Goal: Task Accomplishment & Management: Complete application form

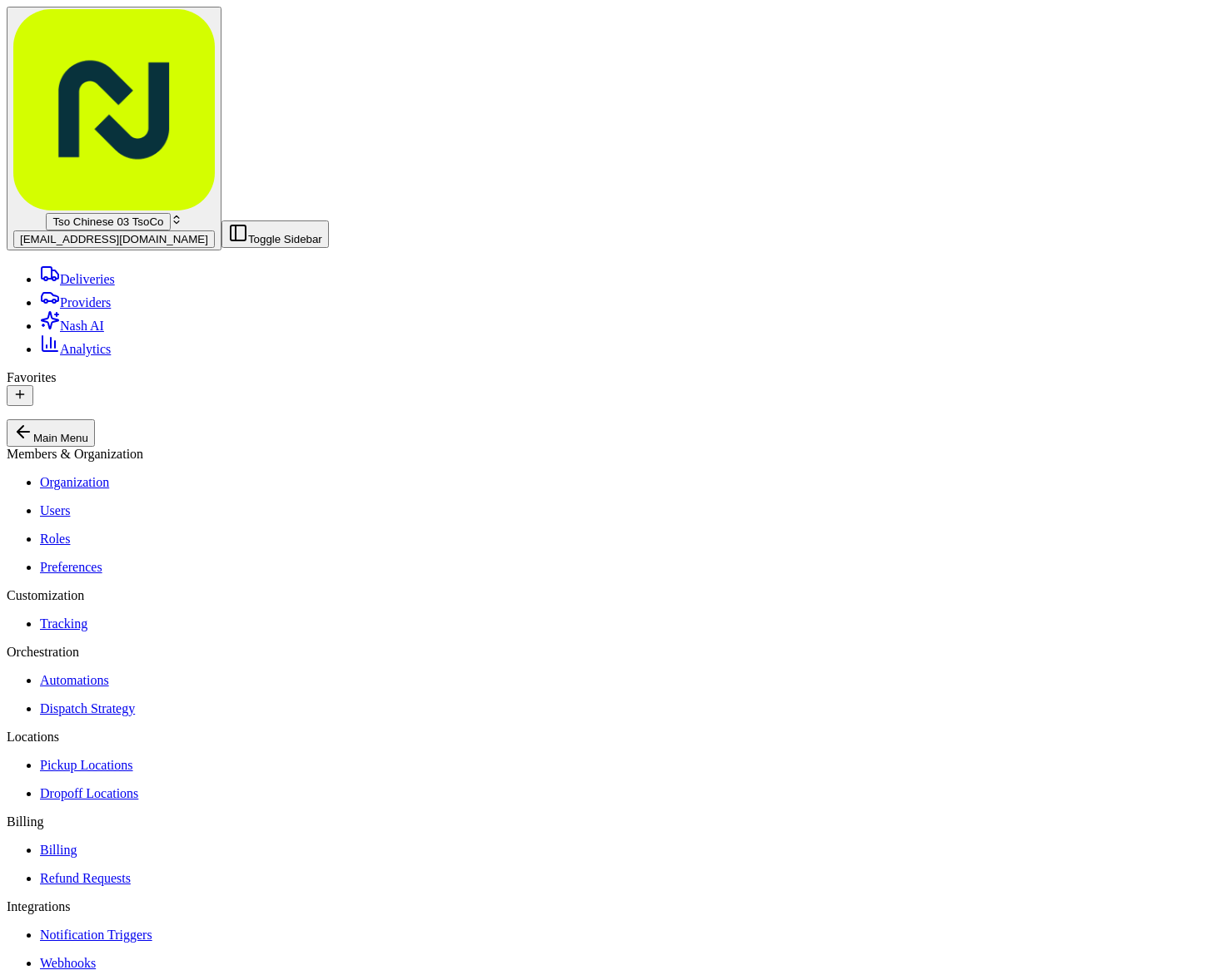
click at [64, 233] on span "[EMAIL_ADDRESS][DOMAIN_NAME]" at bounding box center [113, 239] width 188 height 13
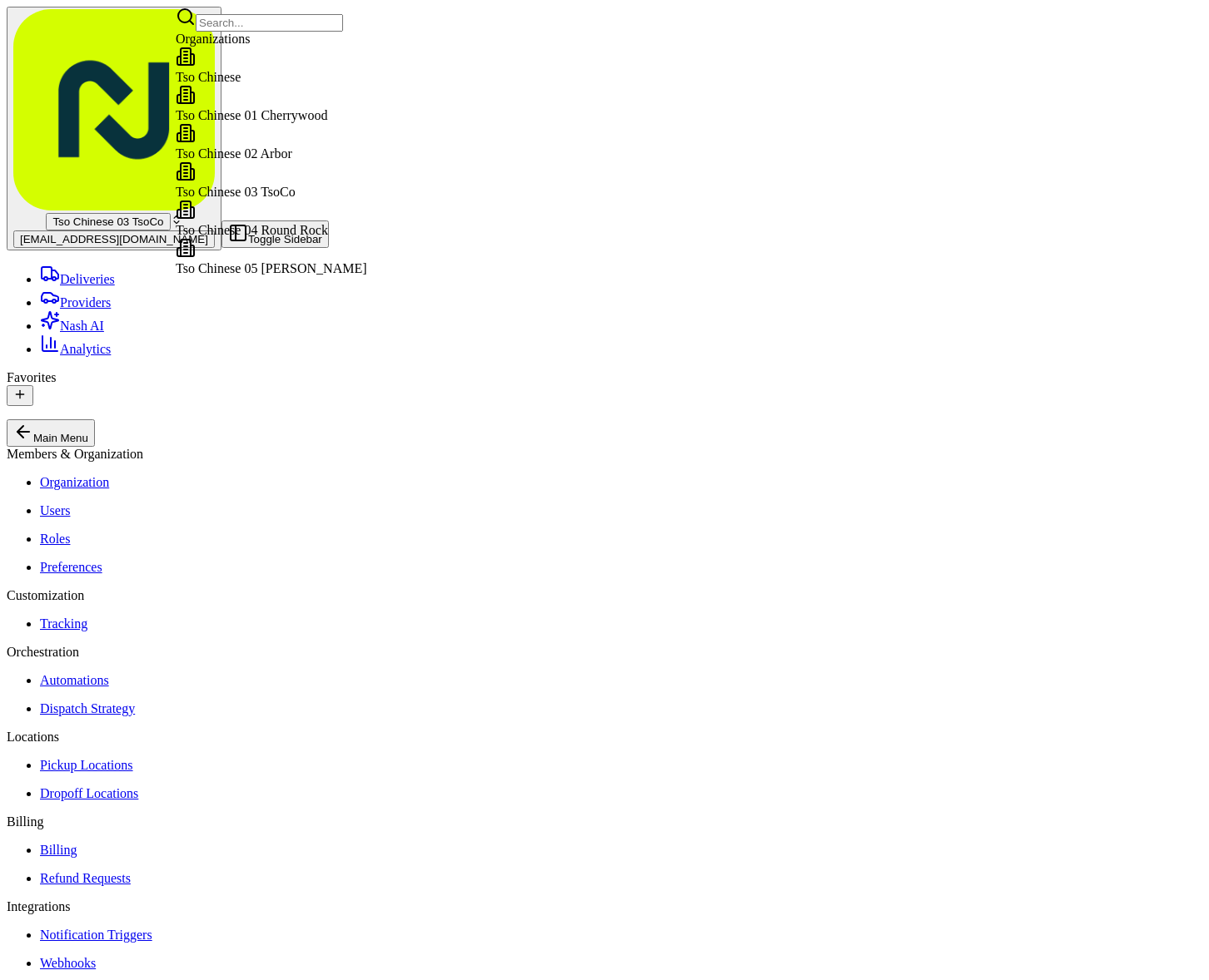
click at [234, 156] on span "Tso Chinese 02 Arbor" at bounding box center [233, 153] width 116 height 14
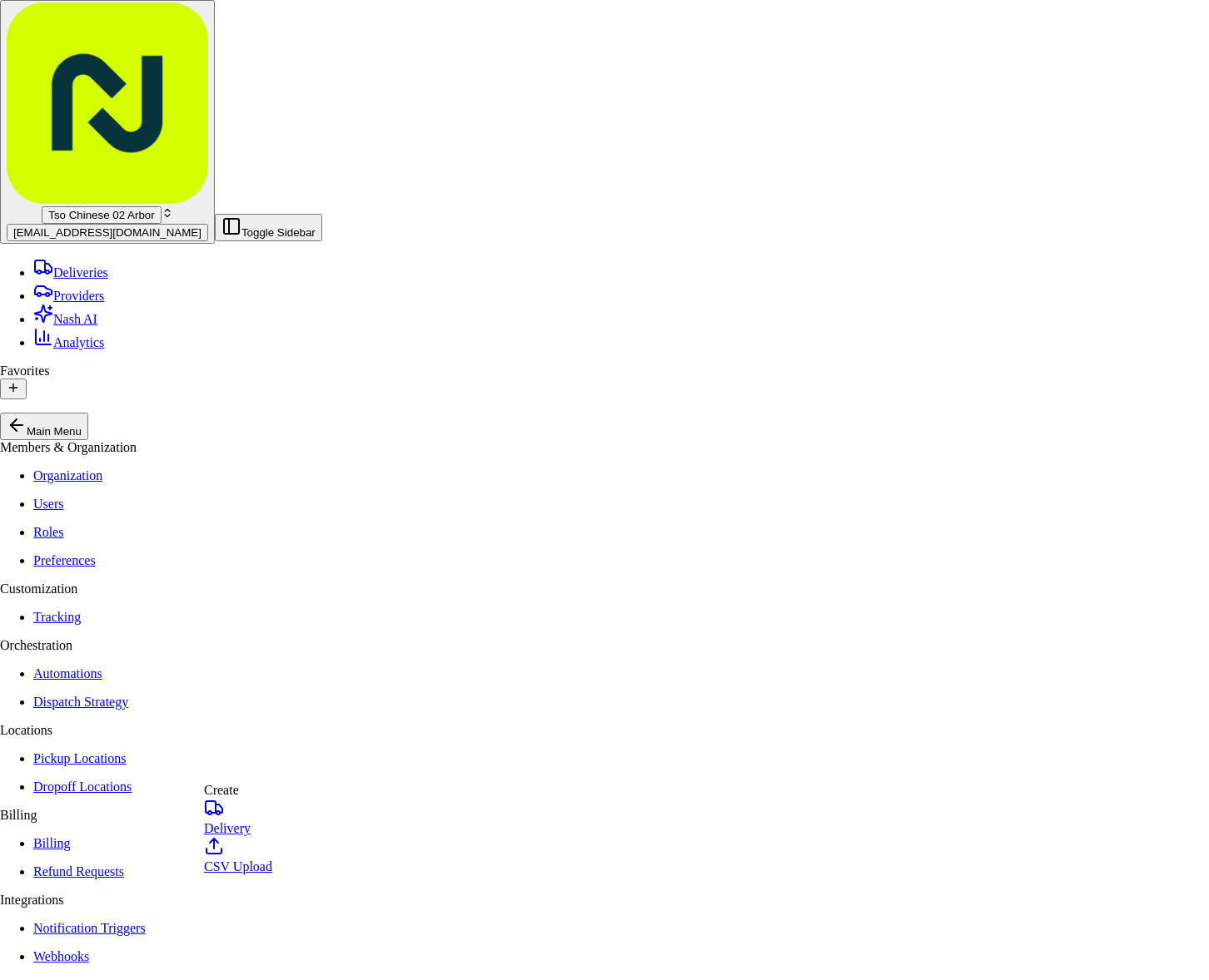
click at [268, 821] on link "Delivery" at bounding box center [238, 816] width 68 height 37
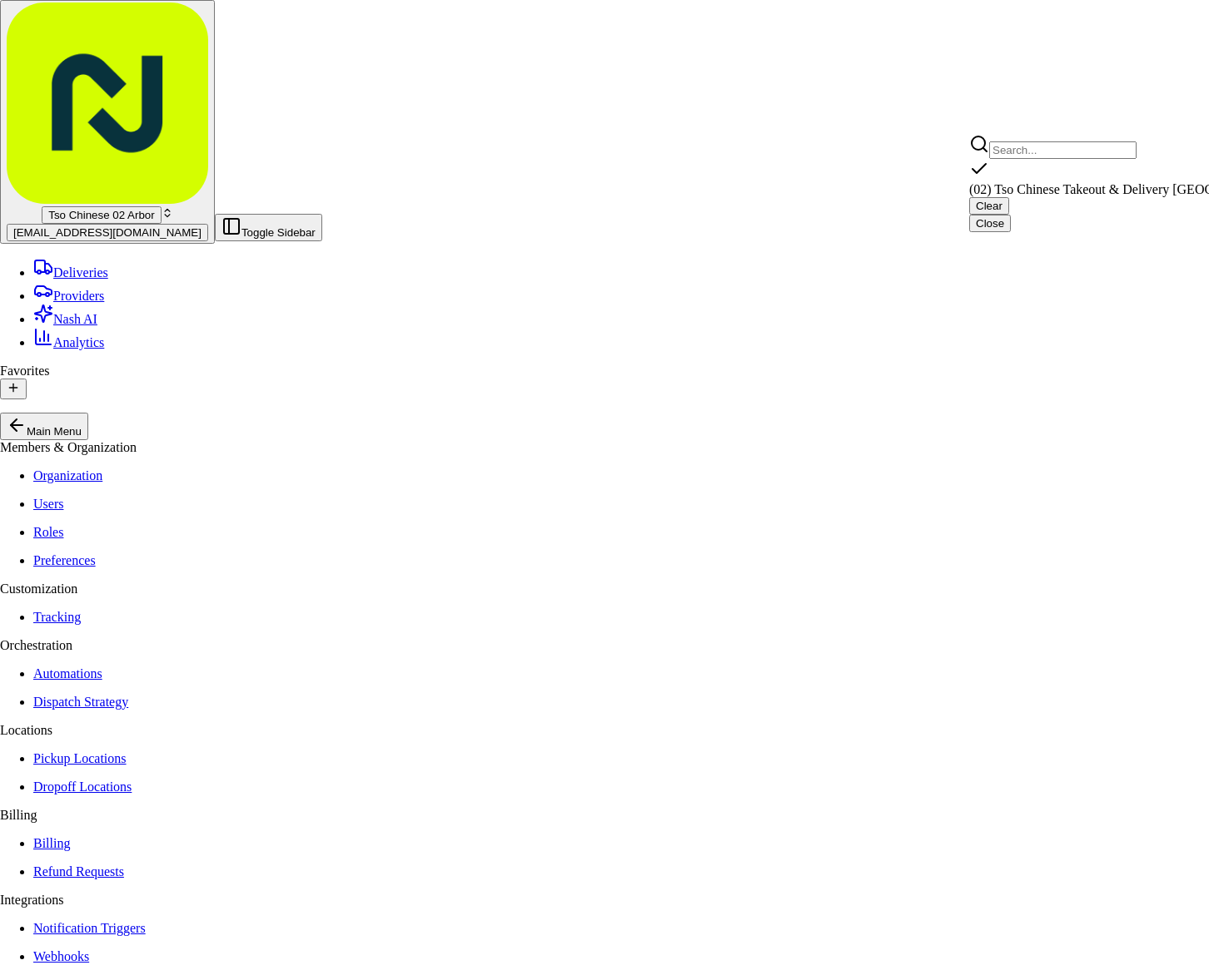
click at [1107, 186] on span "(02) Tso Chinese Takeout & Delivery [GEOGRAPHIC_DATA] (02)" at bounding box center [1150, 189] width 364 height 14
type input "(02) Tso Chinese Takeout & Delivery [GEOGRAPHIC_DATA]"
type input "[STREET_ADDRESS]"
type input "Bldg E Ste 402"
type input "Austin"
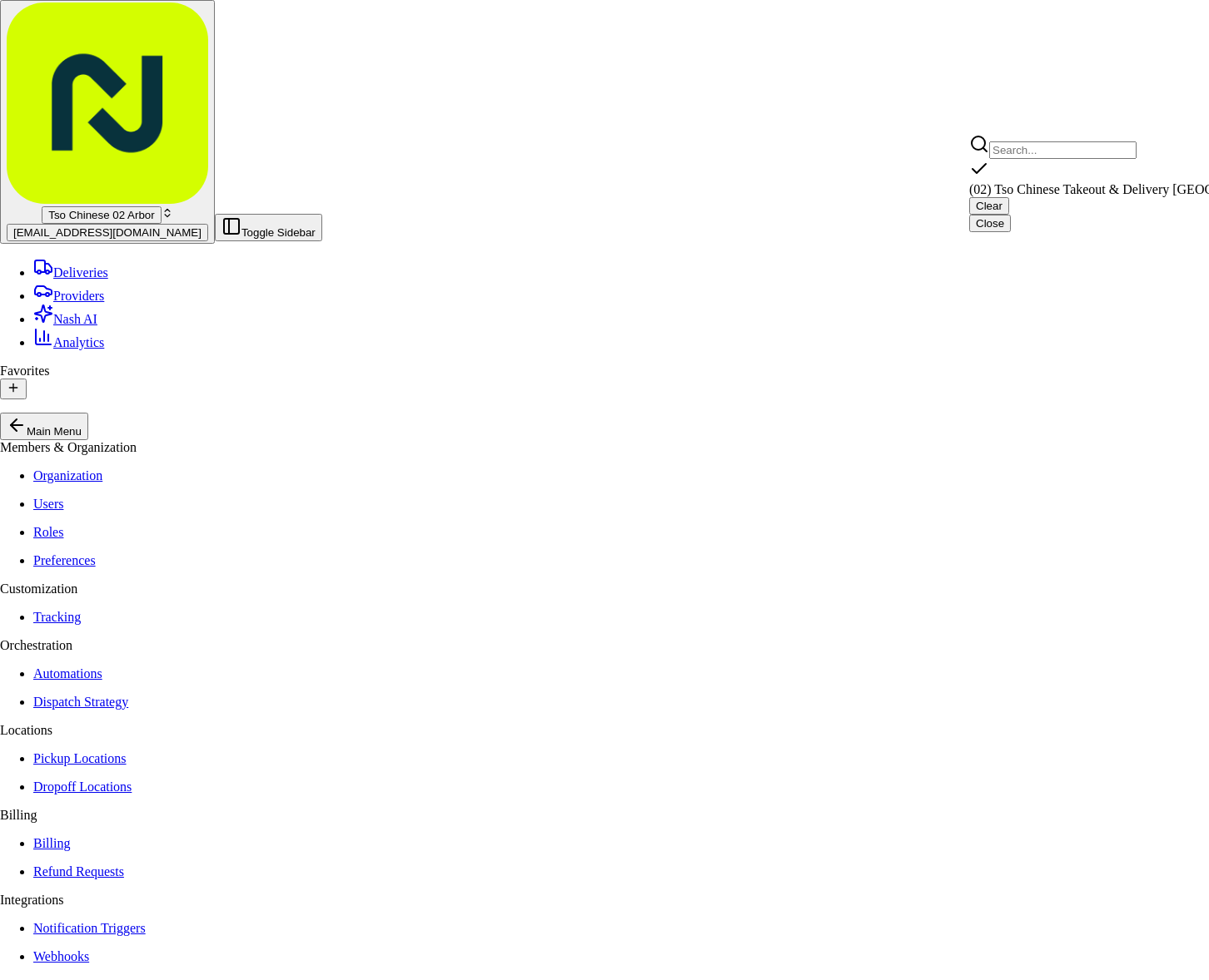
type input "US"
type input "[GEOGRAPHIC_DATA]"
type input "78759"
type input "Tso Chinese"
type input "Arboretum Crossing Manager"
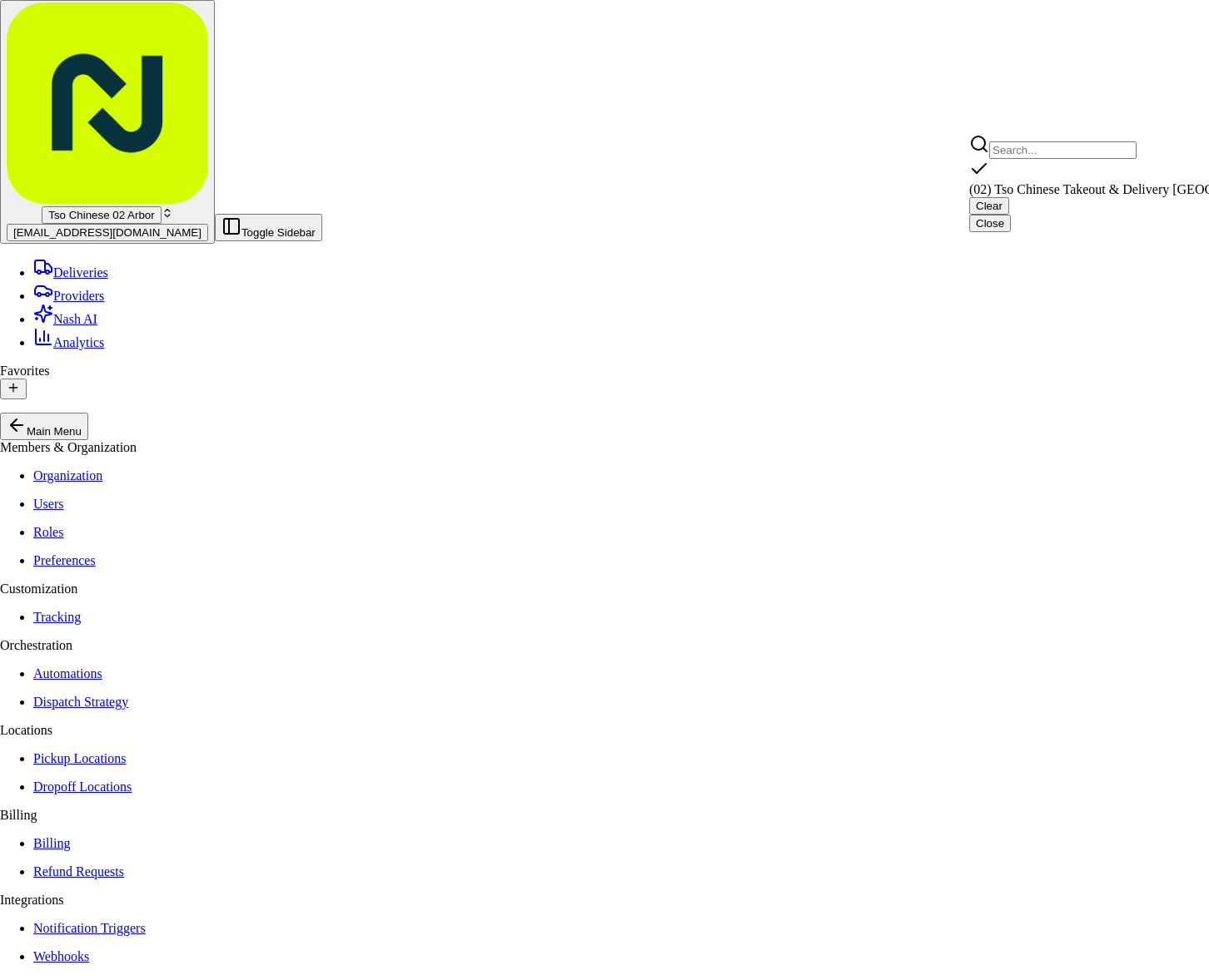
type input "[EMAIL_ADDRESS][DOMAIN_NAME]"
type input "[PHONE_NUMBER]"
type textarea "Submit a picture displaying address & food as Proof of Delivery. Envía una foto…"
click at [835, 93] on html "Tso Chinese 02 Arbor [EMAIL_ADDRESS][DOMAIN_NAME] Toggle Sidebar Deliveries Pro…" at bounding box center [604, 926] width 1209 height 1853
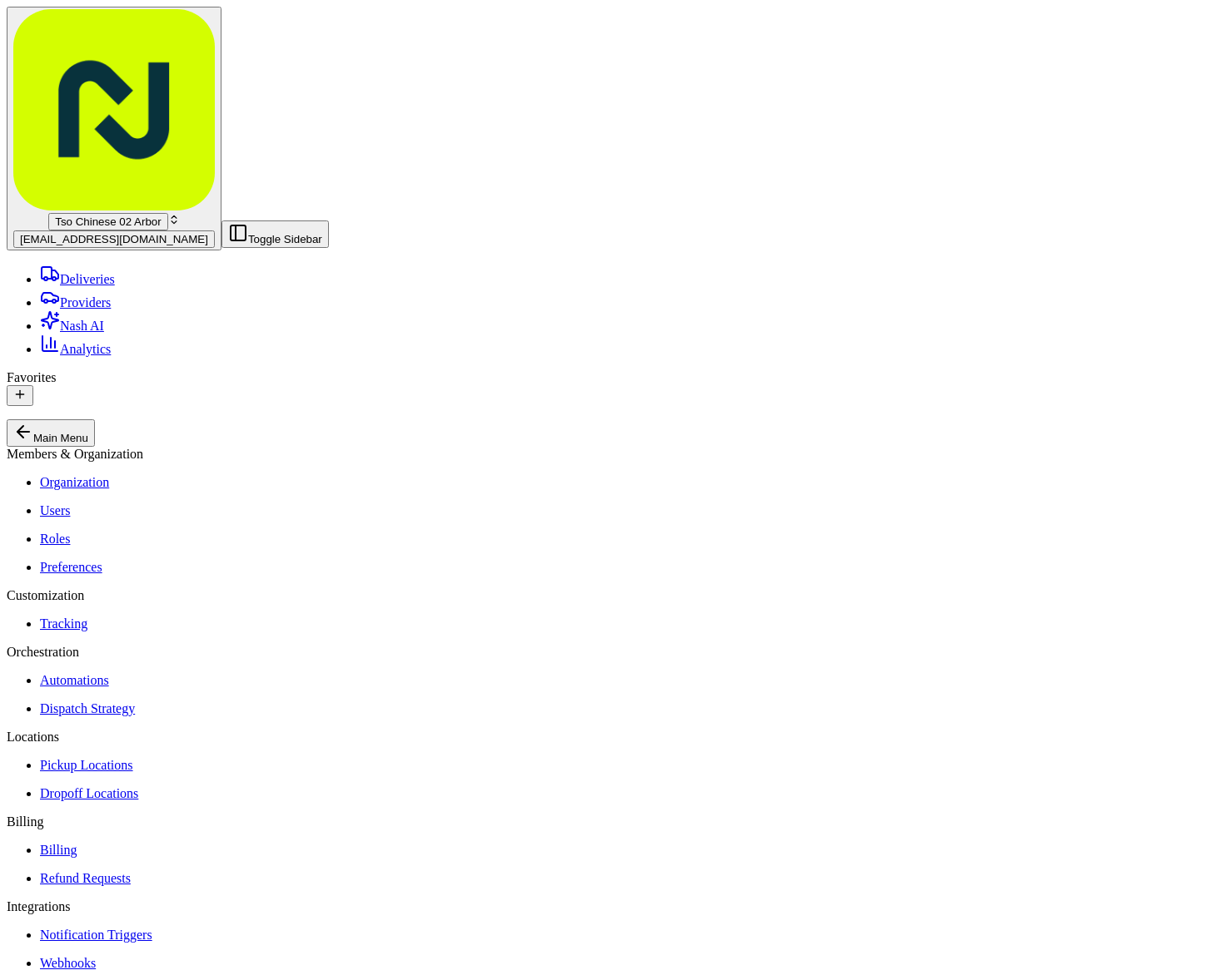
paste input "[PERSON_NAME]"
type input "[PERSON_NAME]"
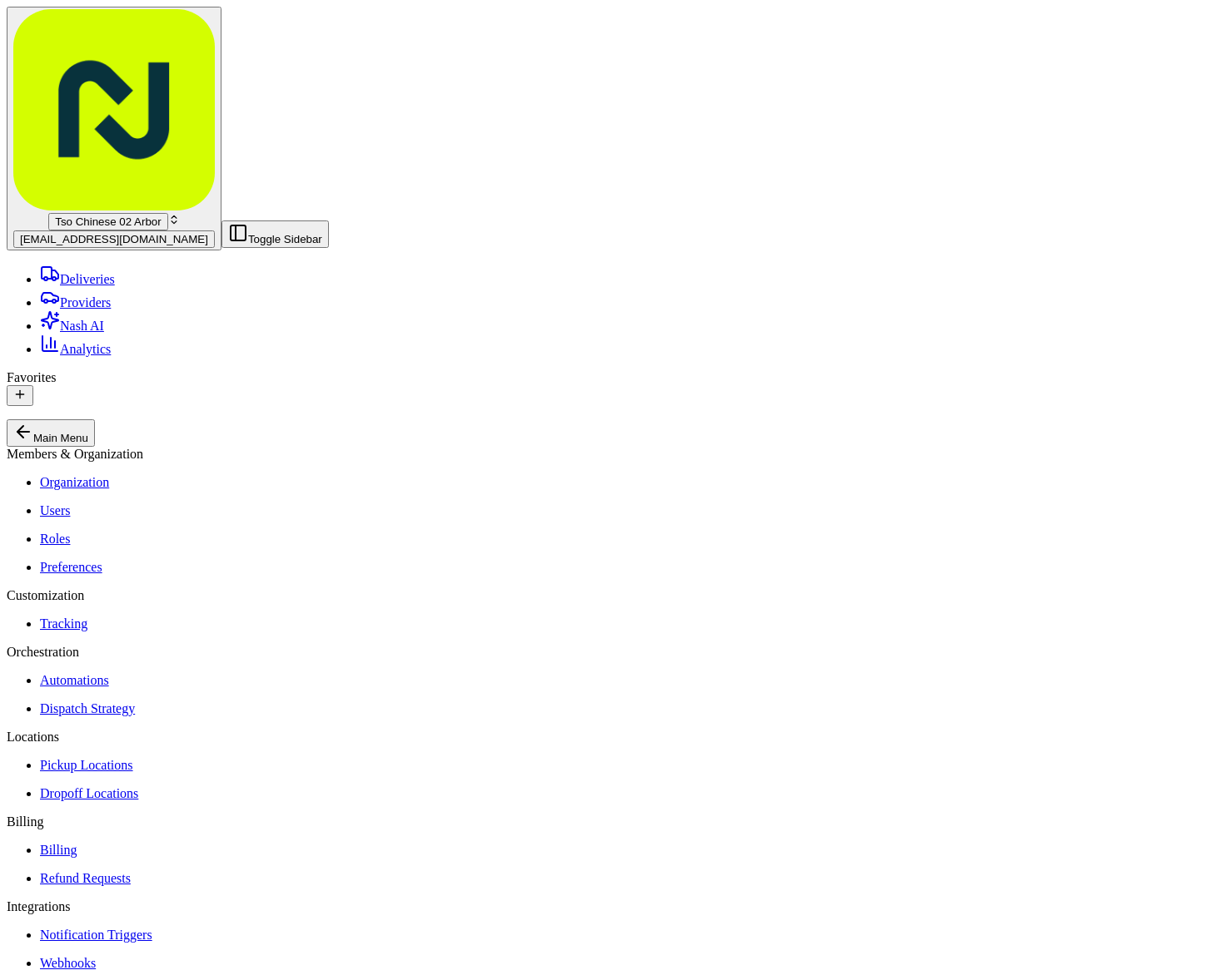
paste input "[PERSON_NAME]"
type input "[PERSON_NAME]"
paste input "[PHONE_NUMBER]"
type input "[PHONE_NUMBER]"
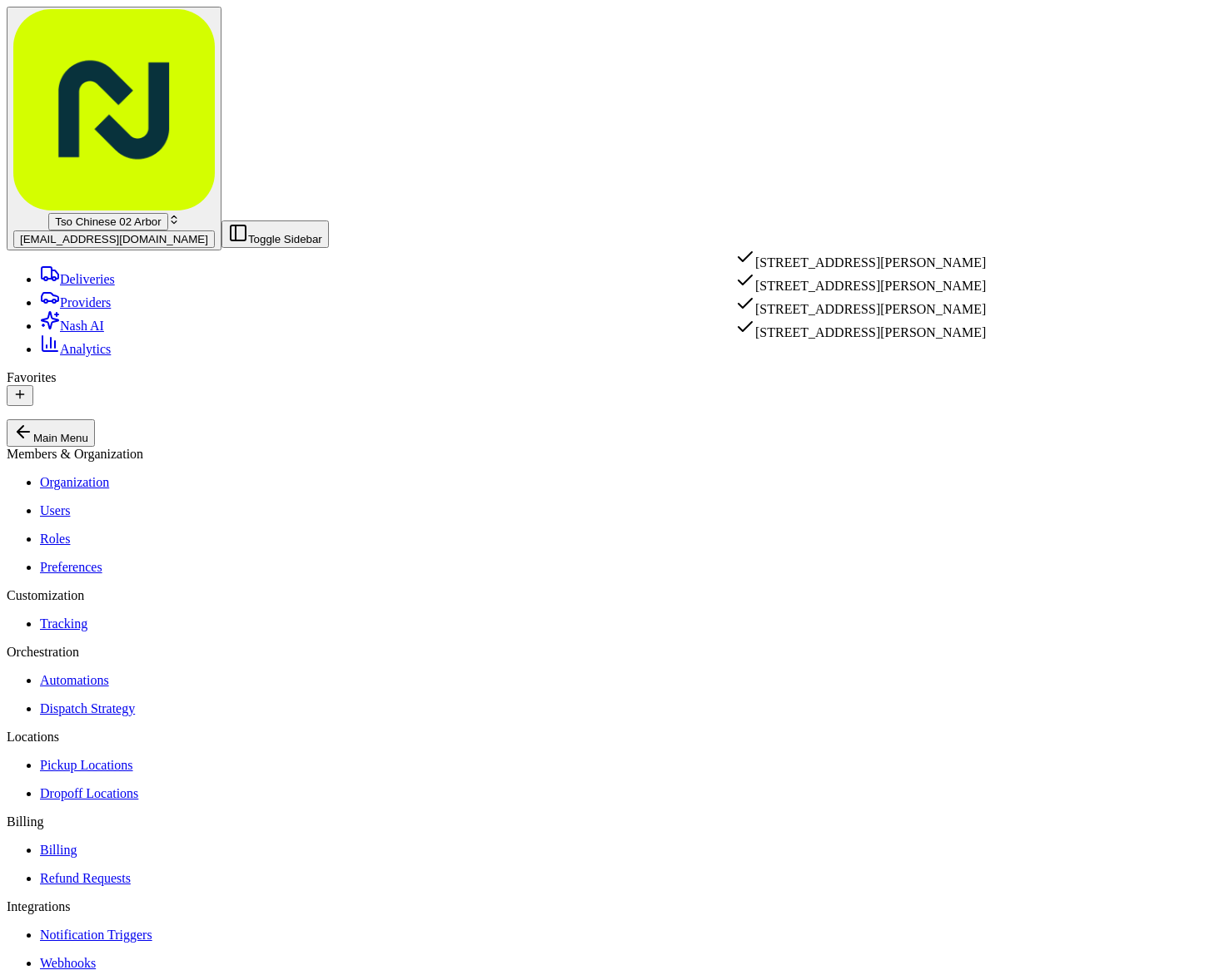
type input "[STREET_ADDRESS][PERSON_NAME]"
type input "Austin"
type input "[GEOGRAPHIC_DATA]"
type input "78729"
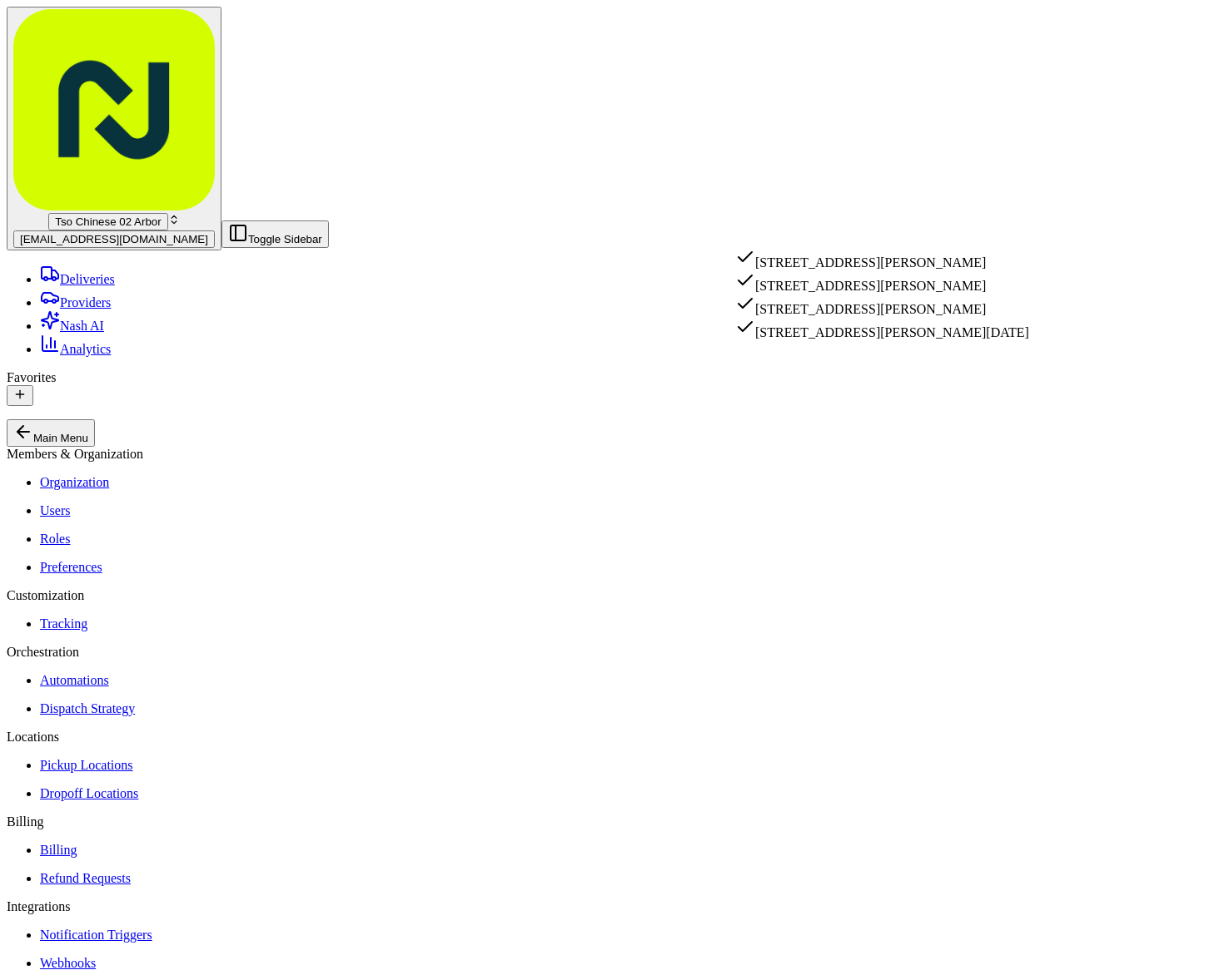
click at [925, 263] on div "[STREET_ADDRESS][PERSON_NAME]" at bounding box center [882, 259] width 294 height 23
type input "[STREET_ADDRESS][PERSON_NAME]"
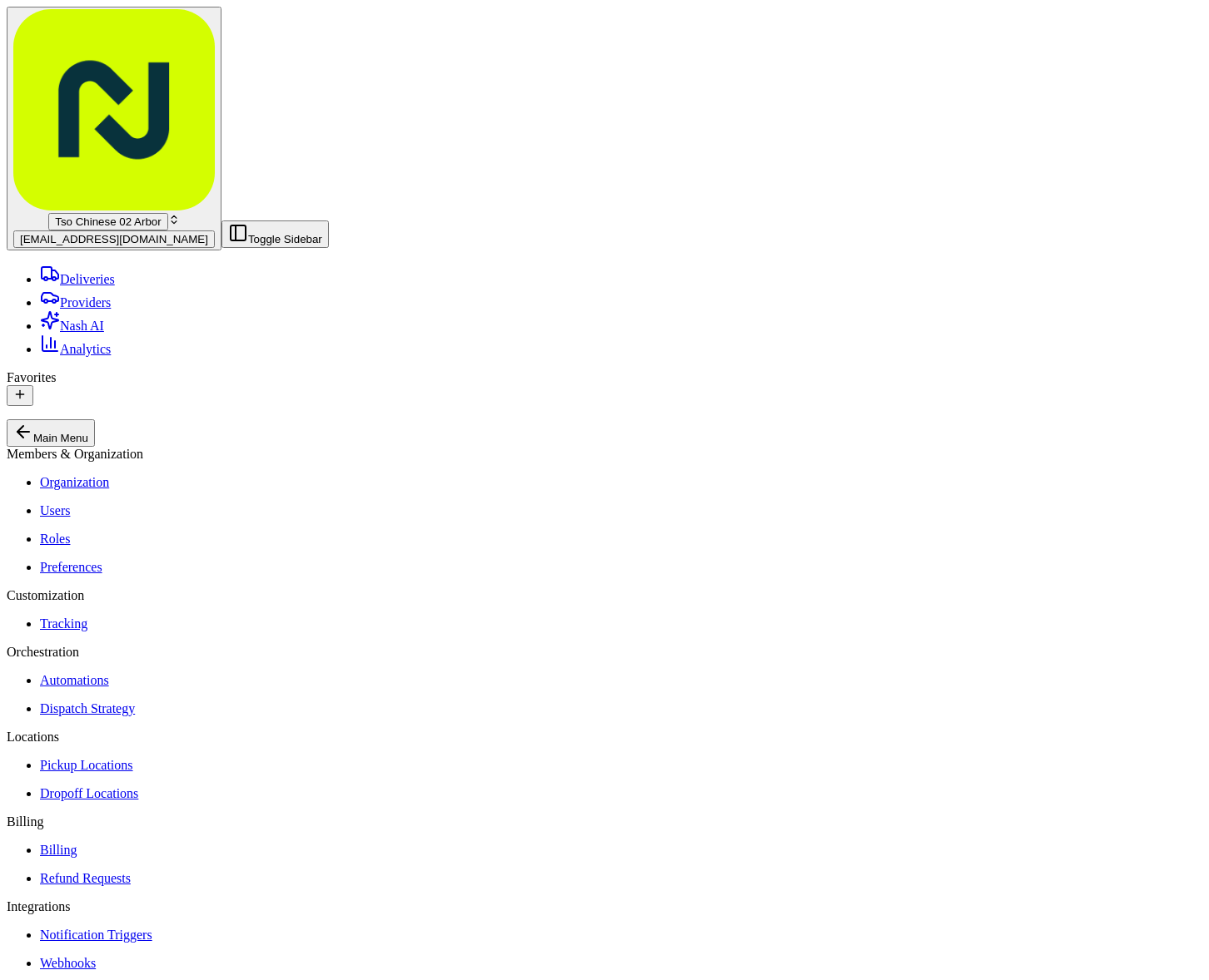
paste textarea "the sona"
paste textarea "Drivers must deliver food directly to the customer (unless instructed otherwise…"
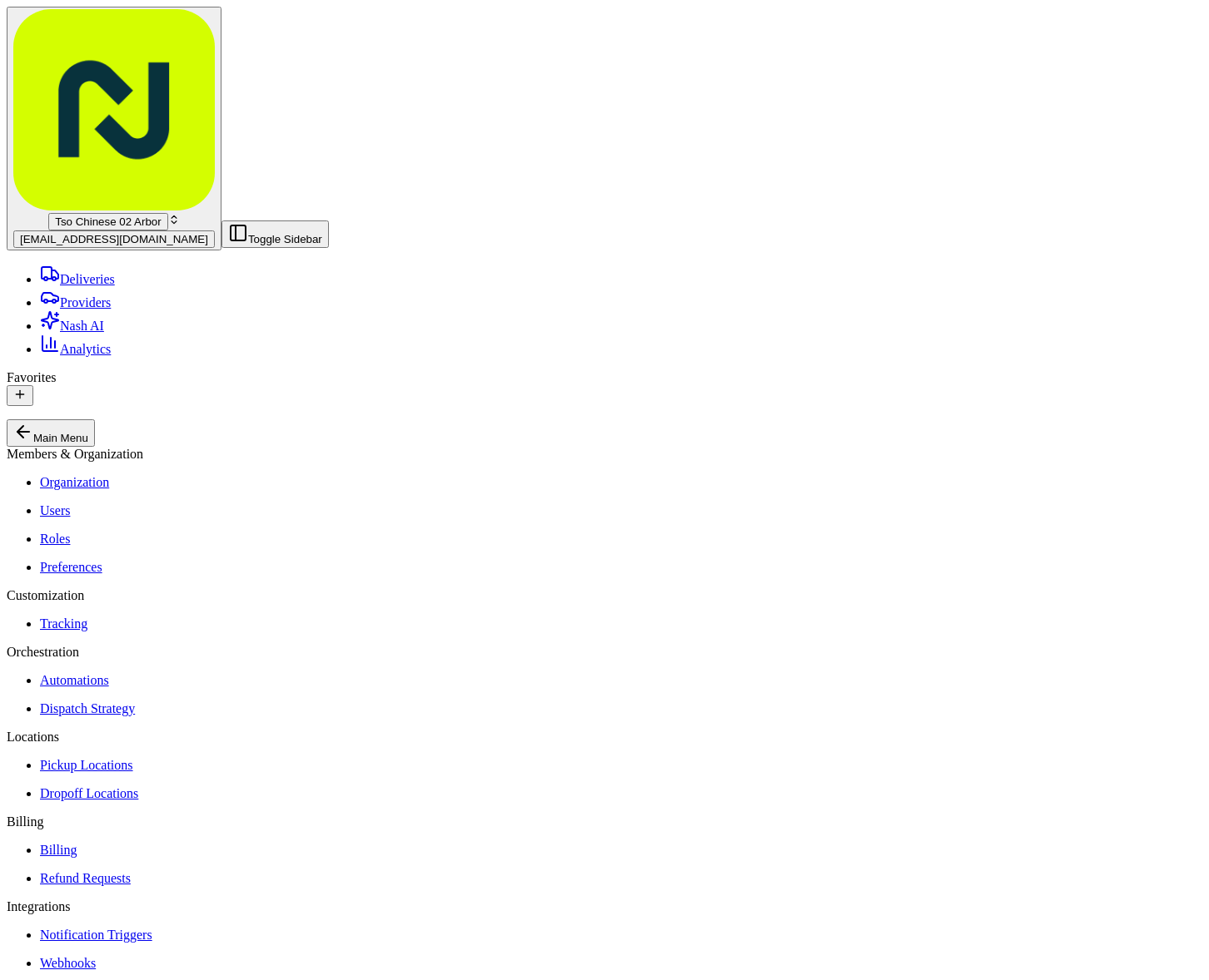
type textarea "the sona apt 508 Drivers must deliver food directly to the customer (unless ins…"
paste input "TB52EYE"
type input "TB52EYE"
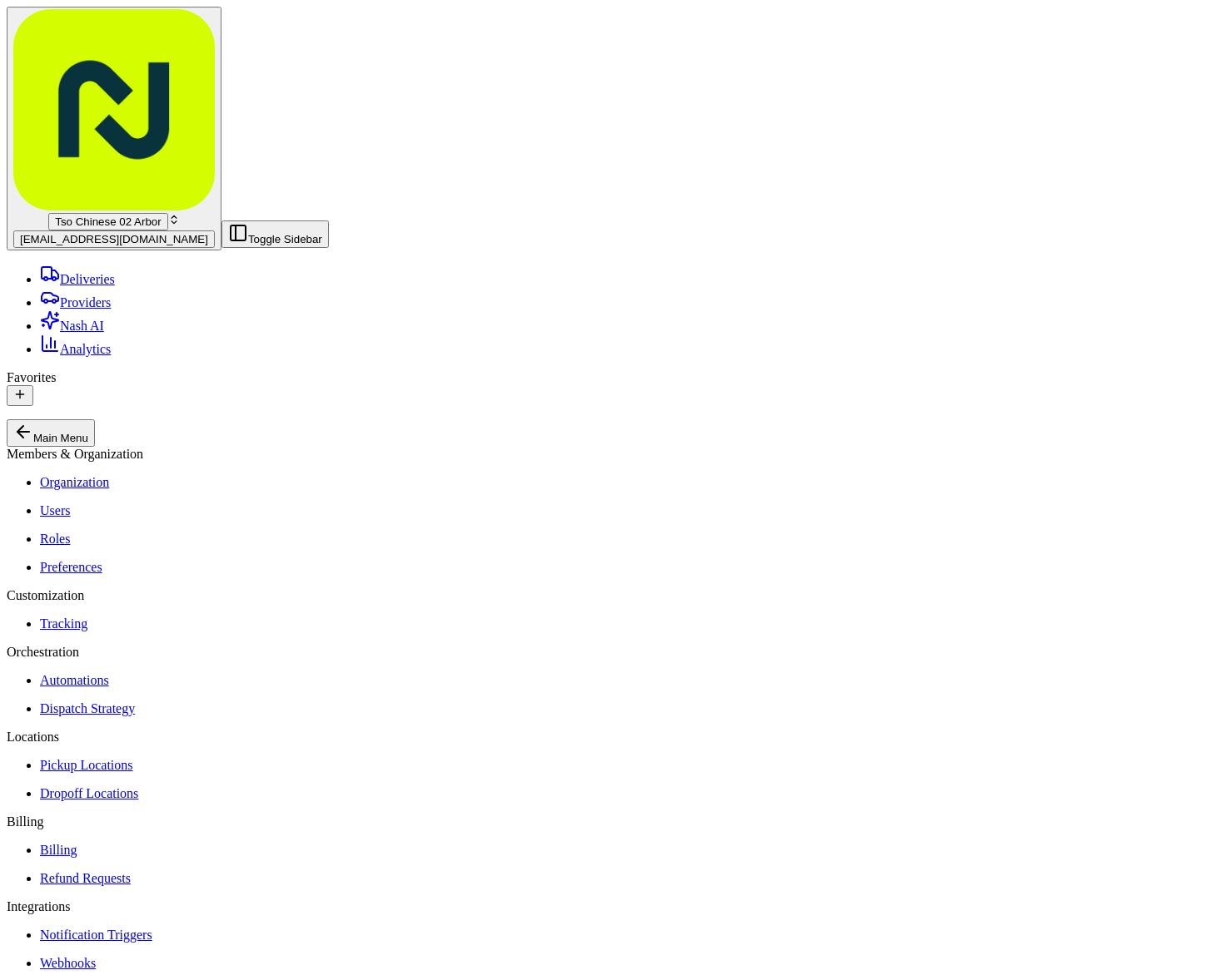
type input "38.81"
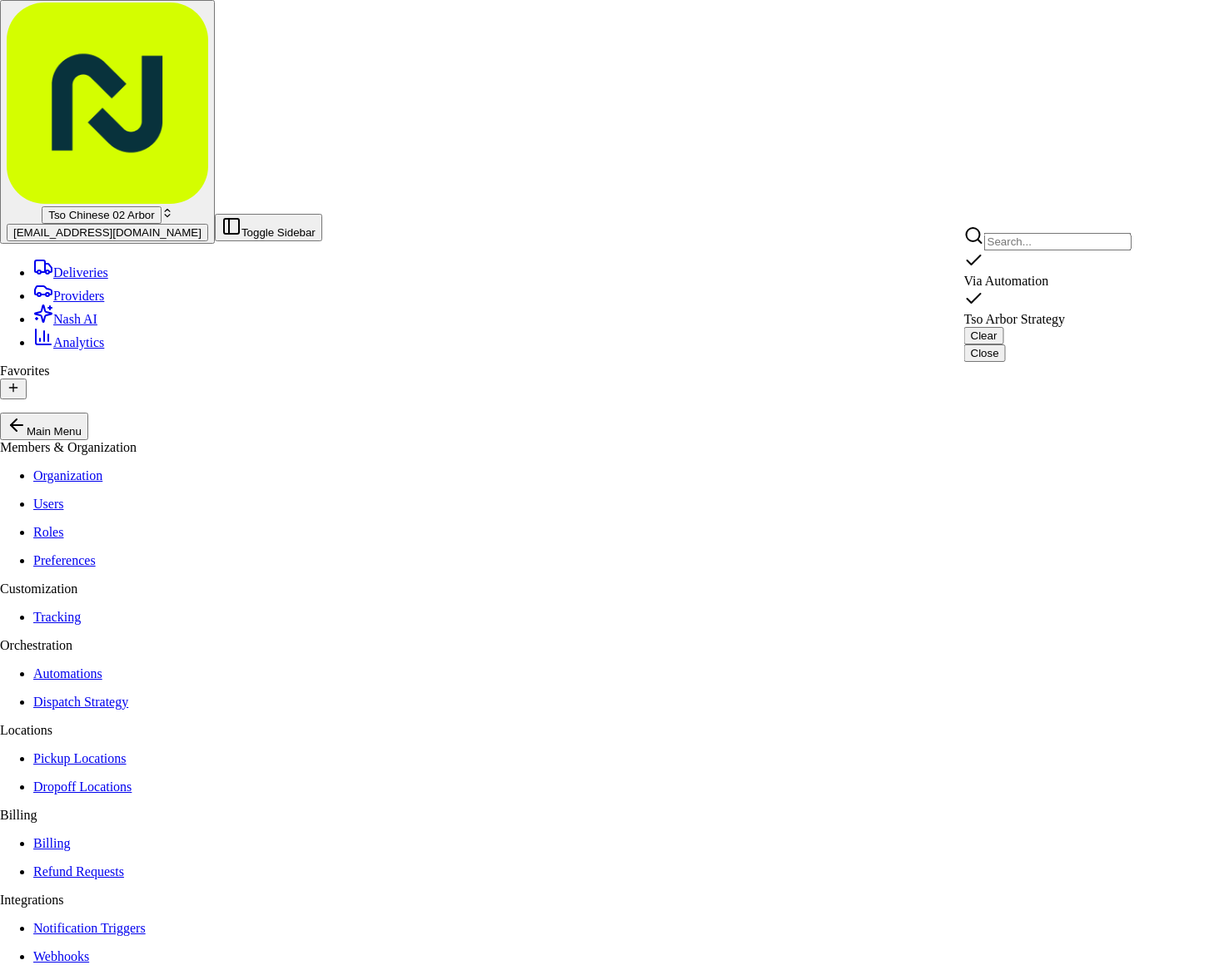
click at [1065, 312] on span "Tso Arbor Strategy" at bounding box center [1015, 319] width 102 height 14
click at [1055, 364] on html "Tso Chinese 02 Arbor [EMAIL_ADDRESS][DOMAIN_NAME] Toggle Sidebar Deliveries Pro…" at bounding box center [604, 950] width 1209 height 1899
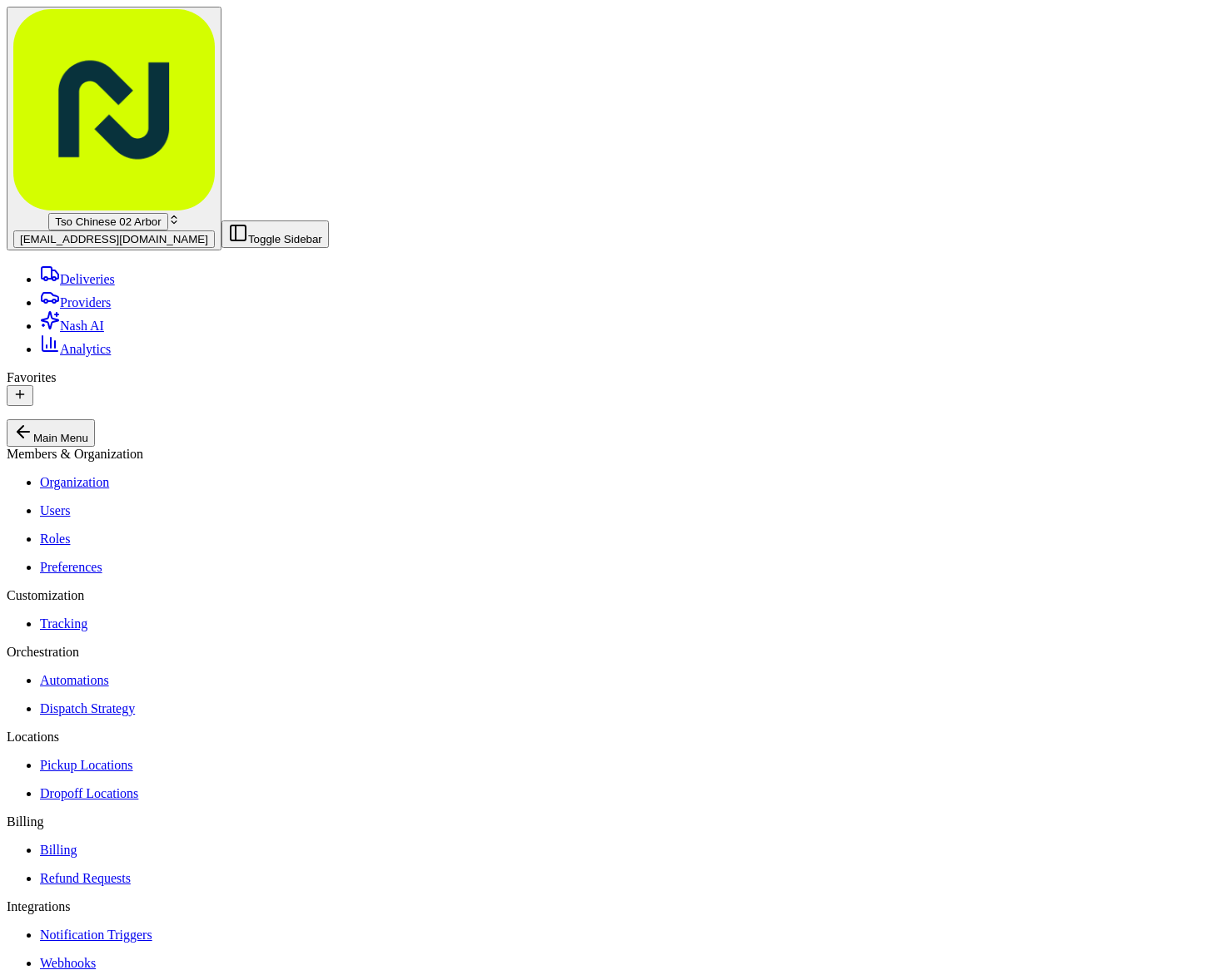
type input "1"
type input "2"
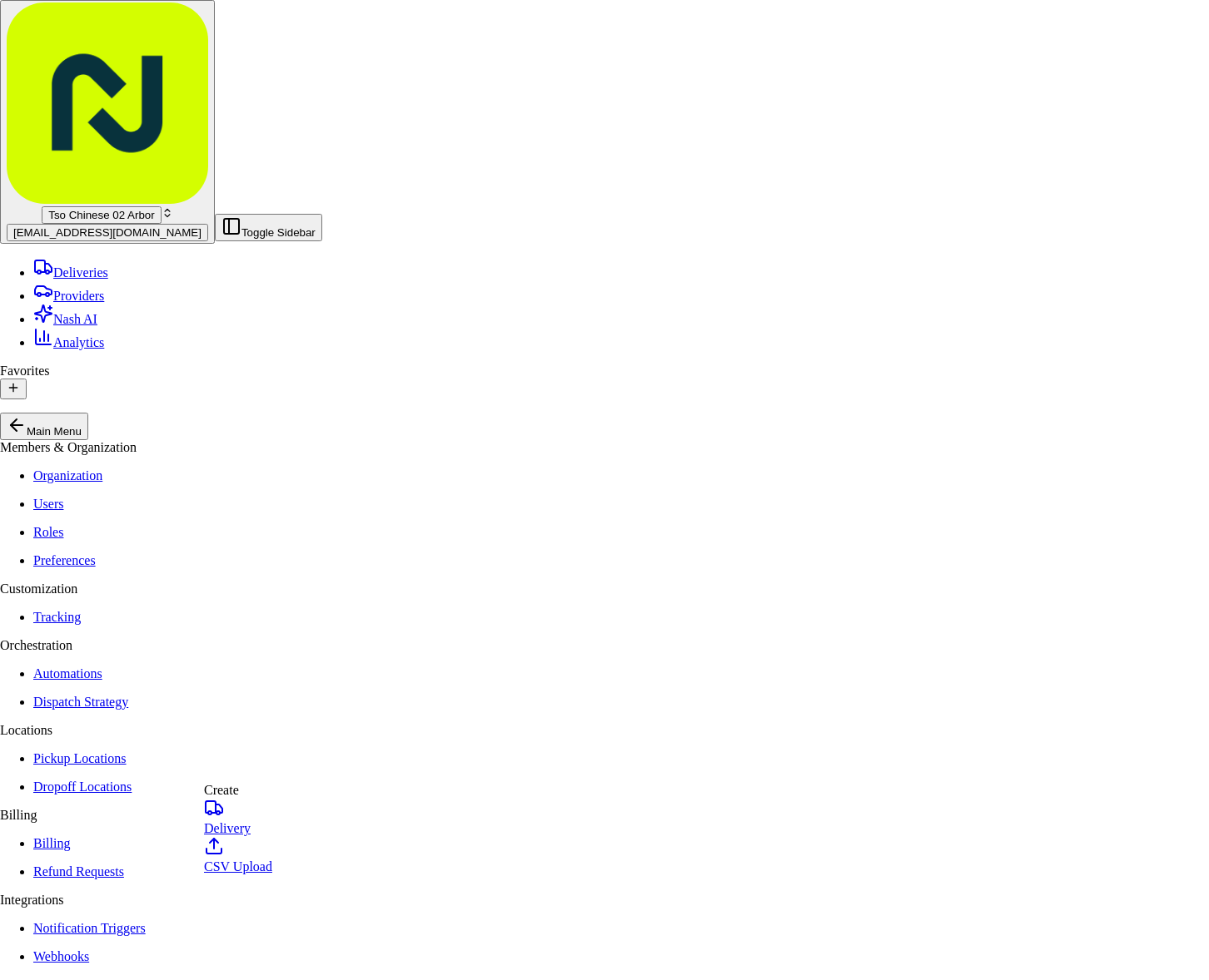
click at [232, 815] on link "Delivery" at bounding box center [238, 816] width 68 height 37
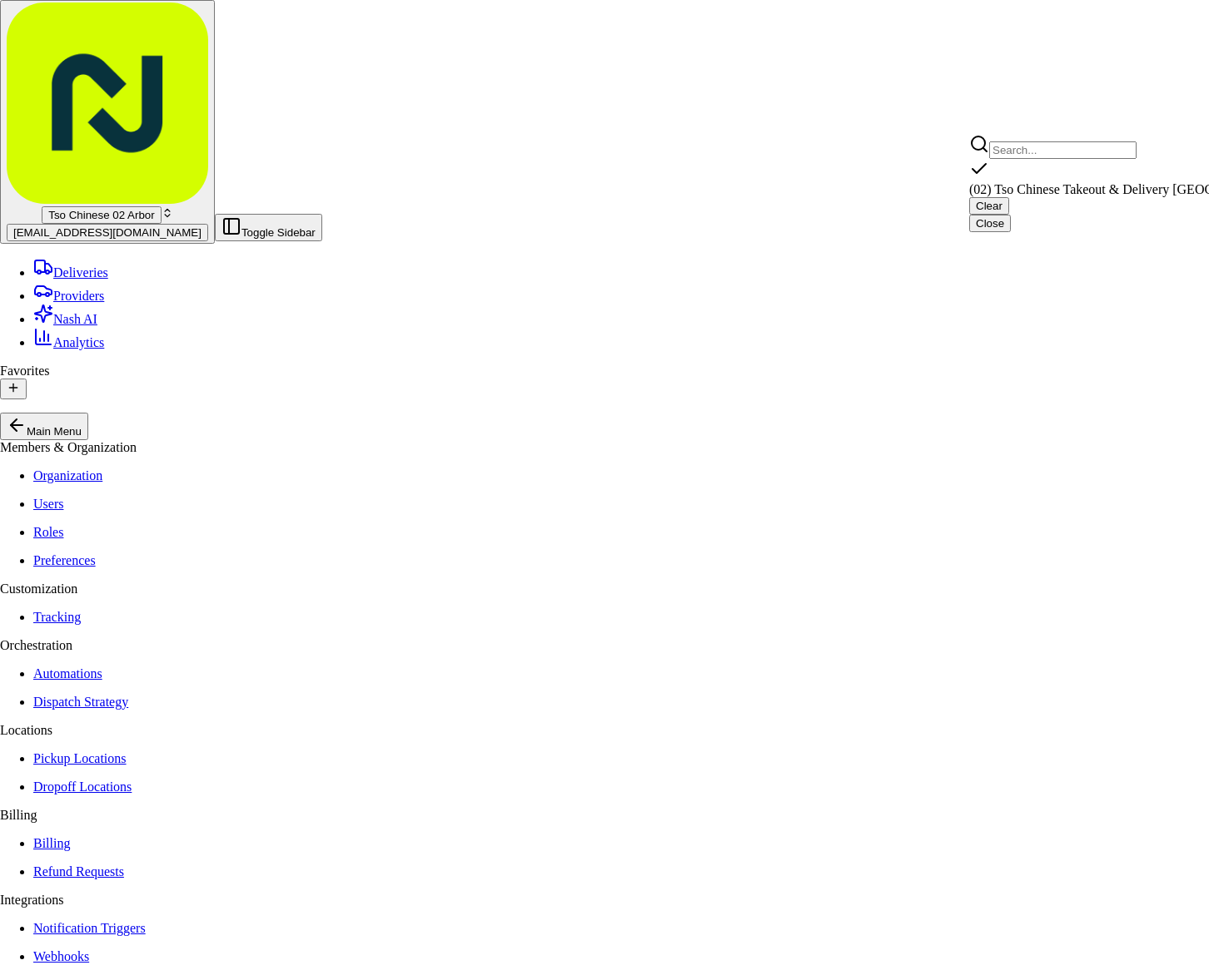
click at [1086, 183] on span "(02) Tso Chinese Takeout & Delivery [GEOGRAPHIC_DATA] (02)" at bounding box center [1150, 189] width 364 height 14
type input "(02) Tso Chinese Takeout & Delivery [GEOGRAPHIC_DATA]"
type input "[STREET_ADDRESS]"
type input "Bldg E Ste 402"
type input "Austin"
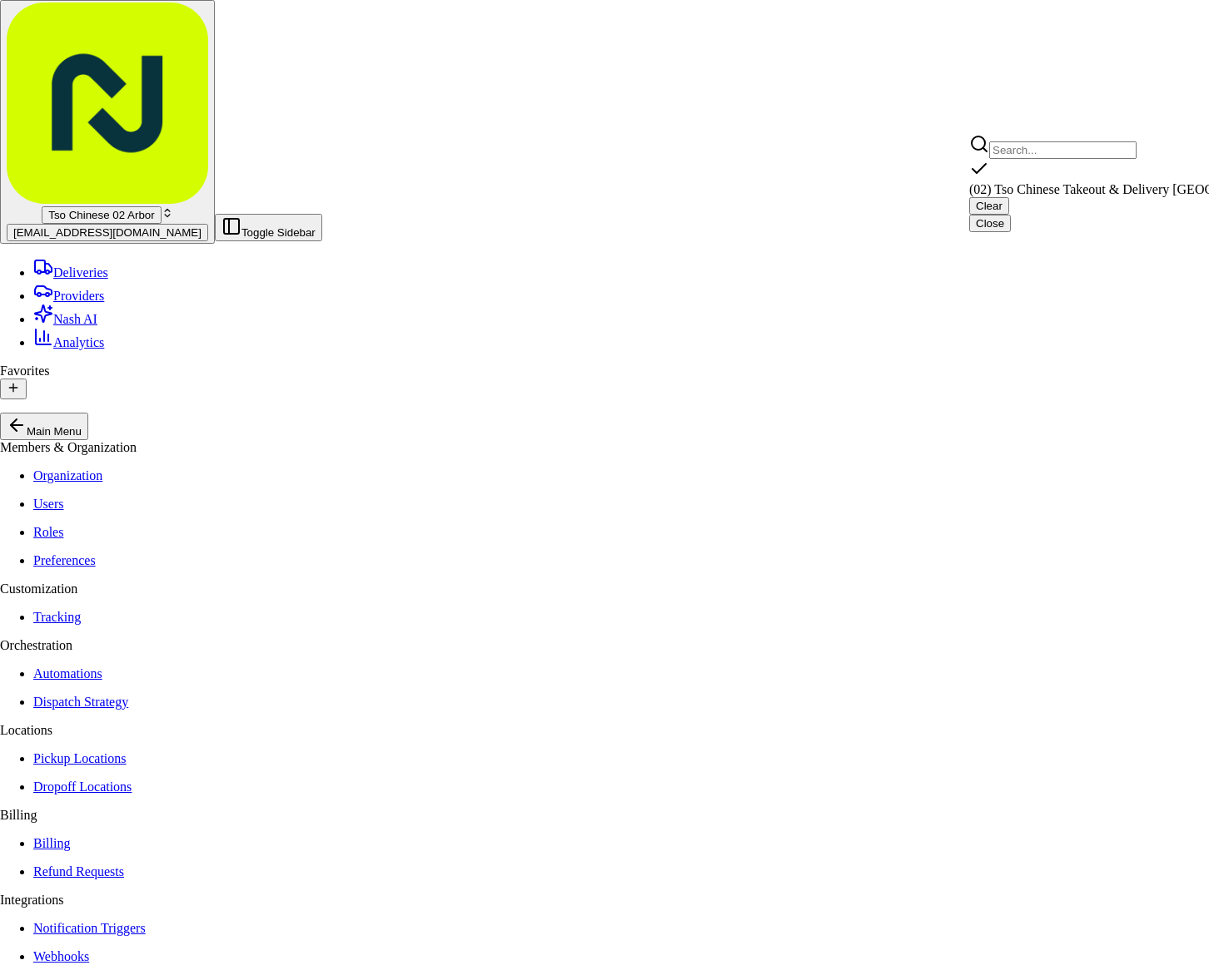
type input "US"
type input "[GEOGRAPHIC_DATA]"
type input "78759"
type input "Tso Chinese"
type input "Arboretum Crossing Manager"
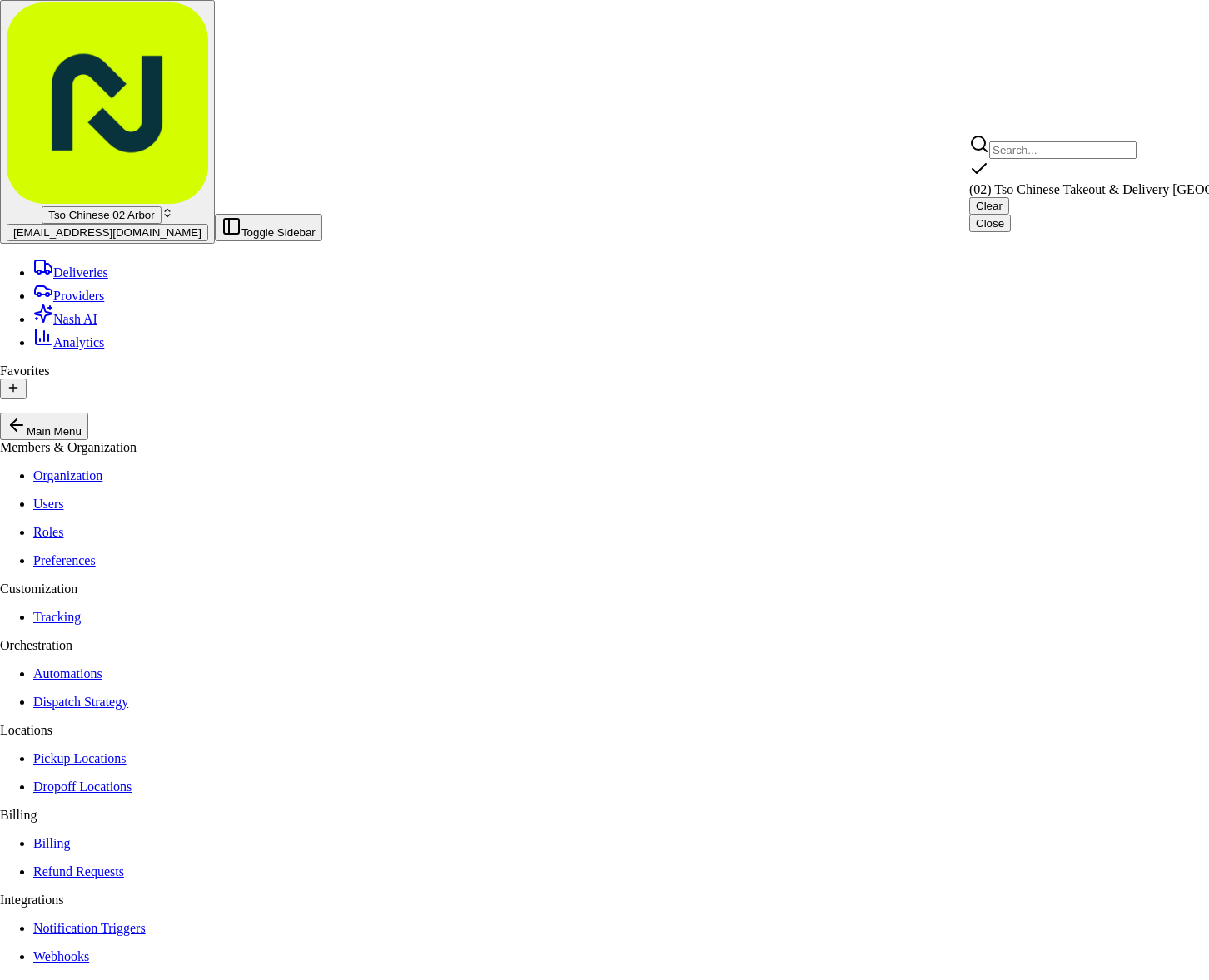
type input "[EMAIL_ADDRESS][DOMAIN_NAME]"
type input "[PHONE_NUMBER]"
type textarea "Submit a picture displaying address & food as Proof of Delivery. Envía una foto…"
click at [833, 77] on html "Tso Chinese 02 Arbor [EMAIL_ADDRESS][DOMAIN_NAME] Toggle Sidebar Deliveries Pro…" at bounding box center [604, 926] width 1209 height 1853
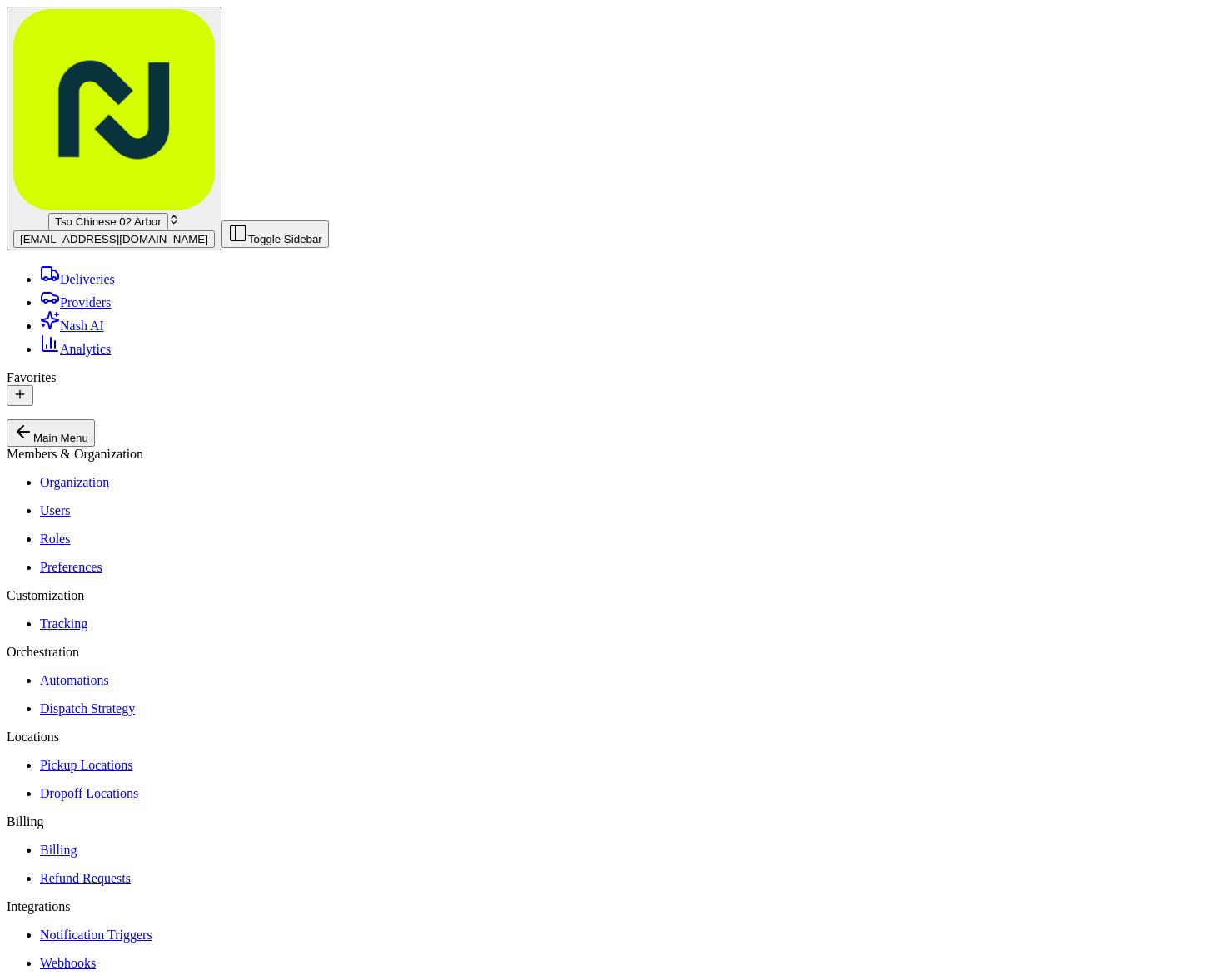
paste input "[PERSON_NAME]"
type input "[PERSON_NAME]"
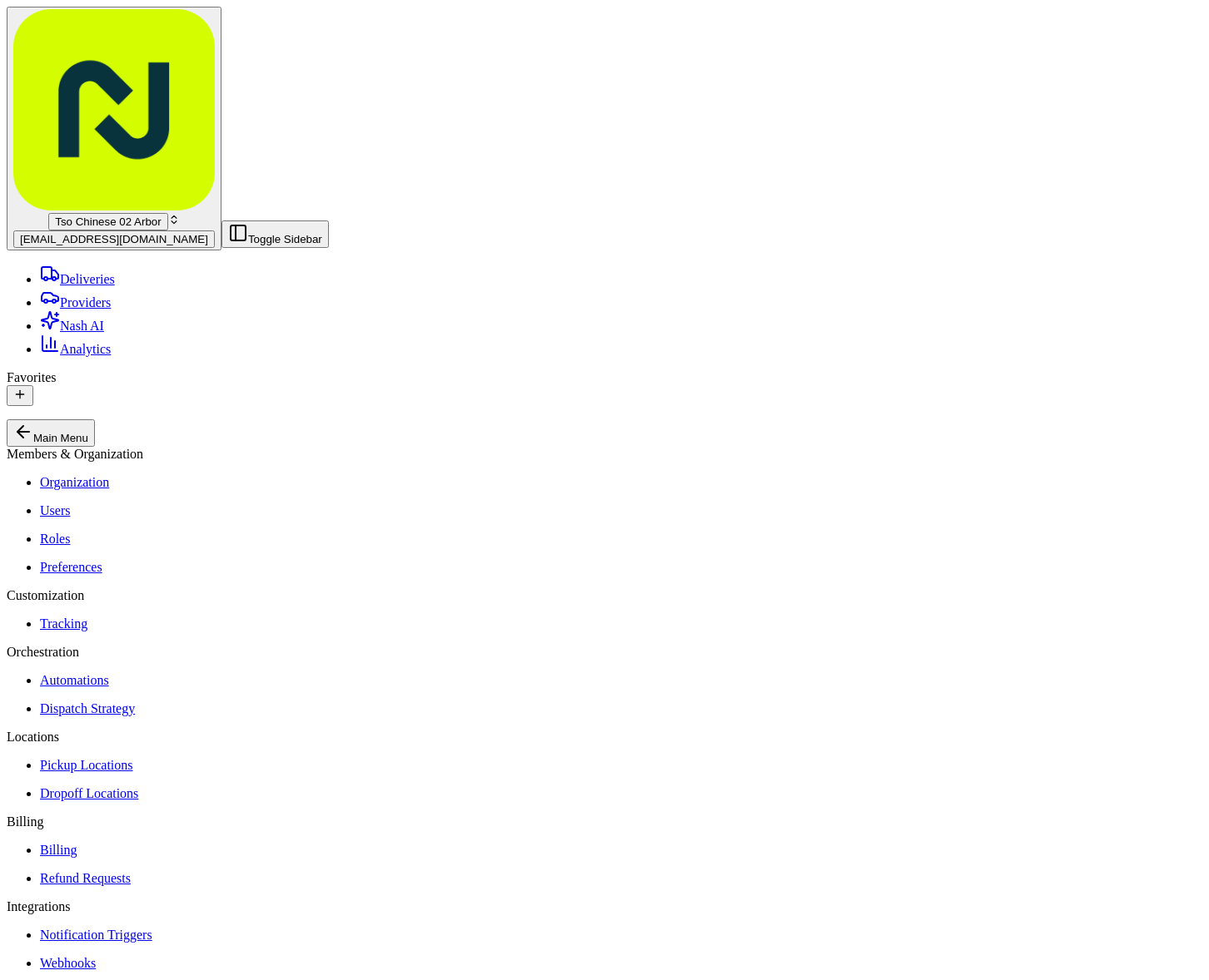
paste input "[PERSON_NAME]"
type input "[PERSON_NAME]"
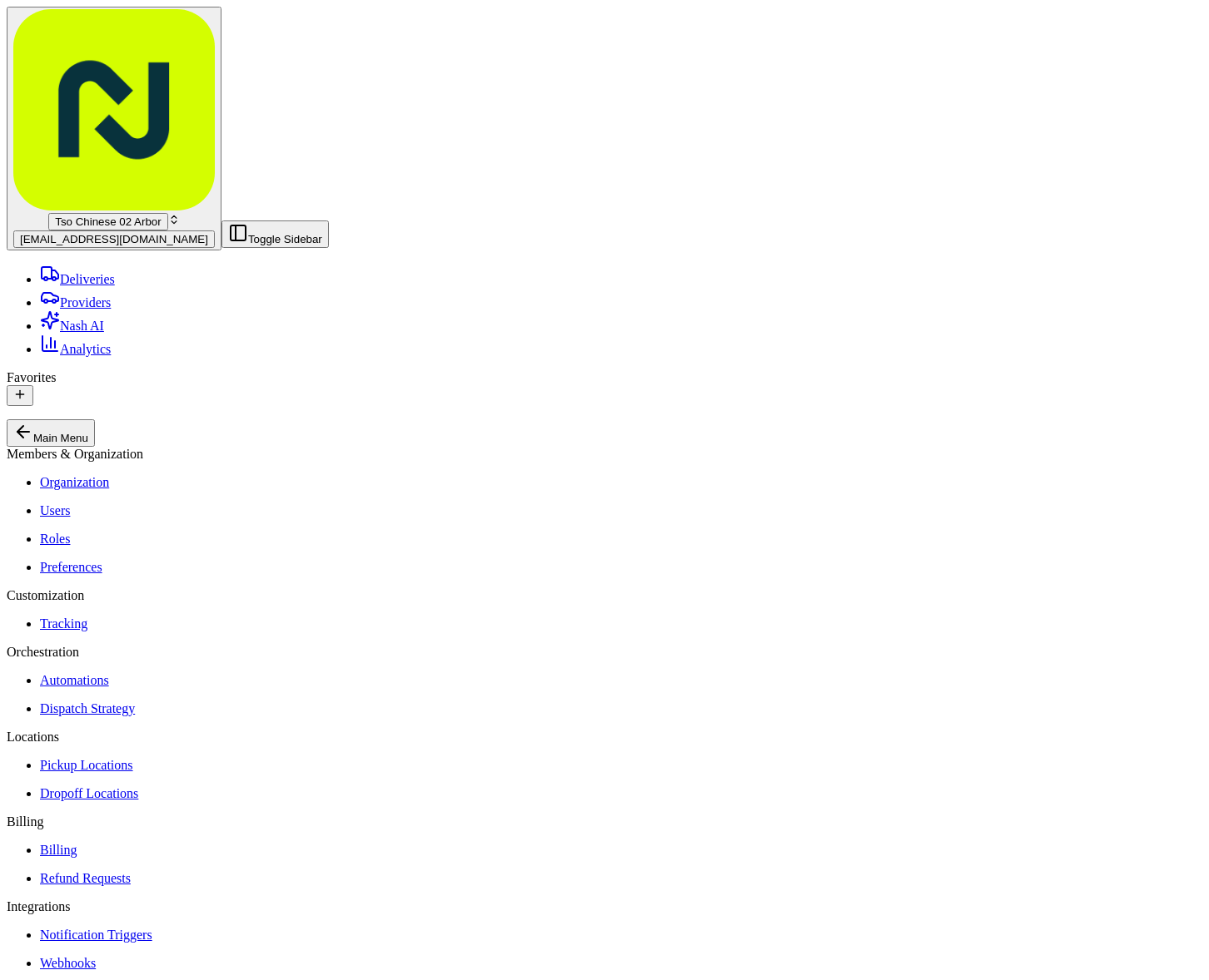
type input "[PHONE_NUMBER]"
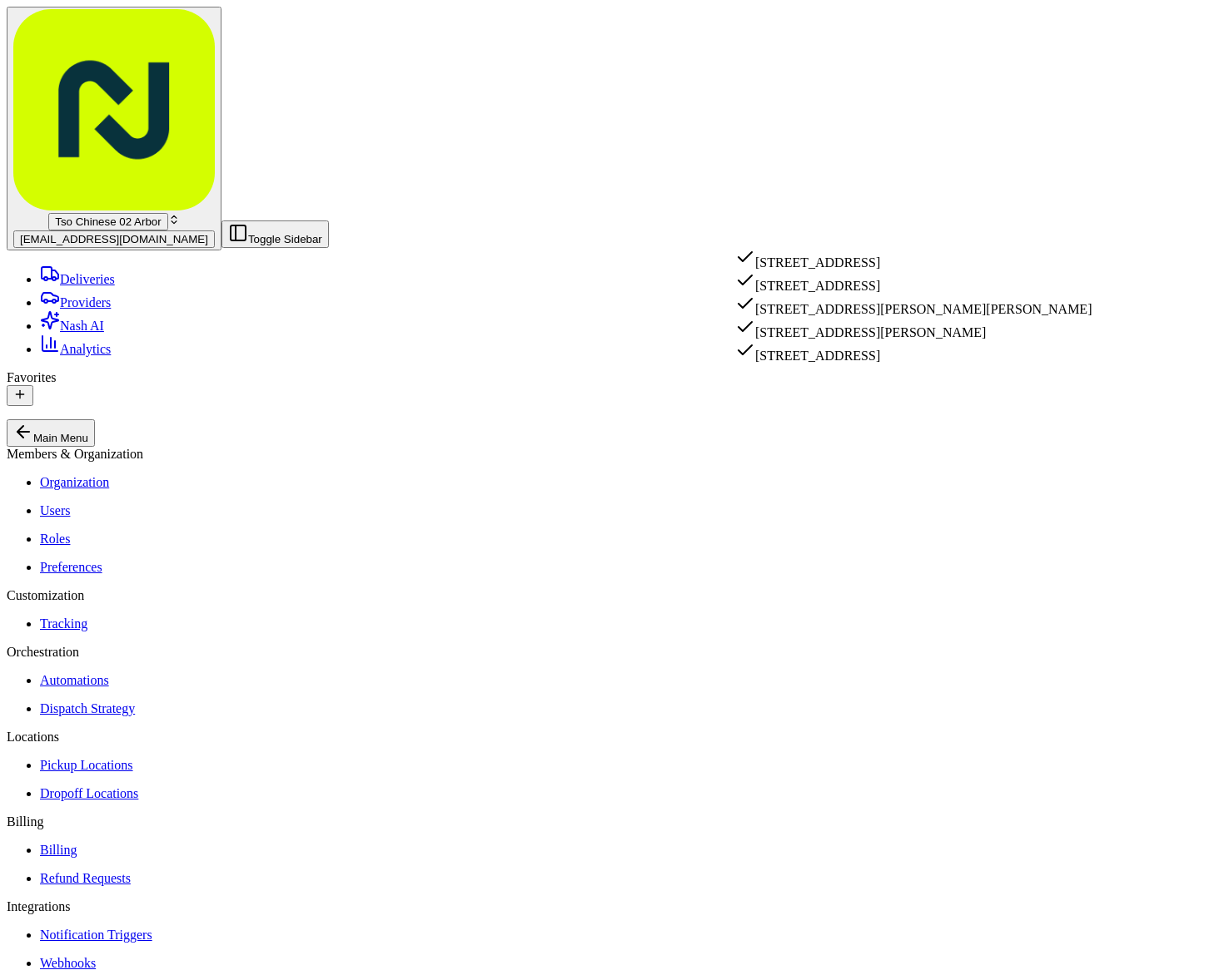
click at [776, 270] on div "[STREET_ADDRESS]" at bounding box center [913, 259] width 356 height 23
type input "[STREET_ADDRESS][PERSON_NAME]"
type input "Austin"
type input "[GEOGRAPHIC_DATA]"
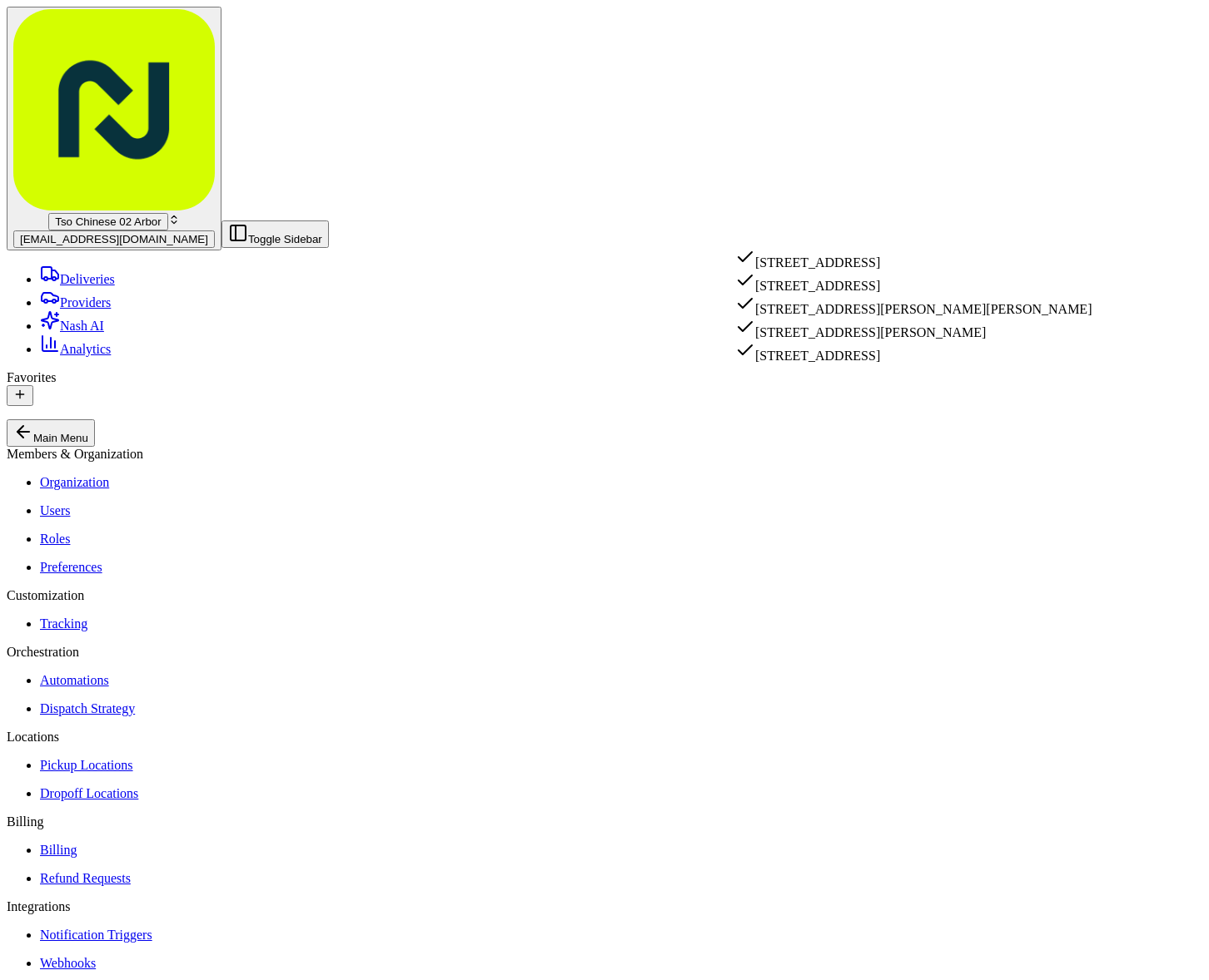
type input "78759"
type input "[STREET_ADDRESS]"
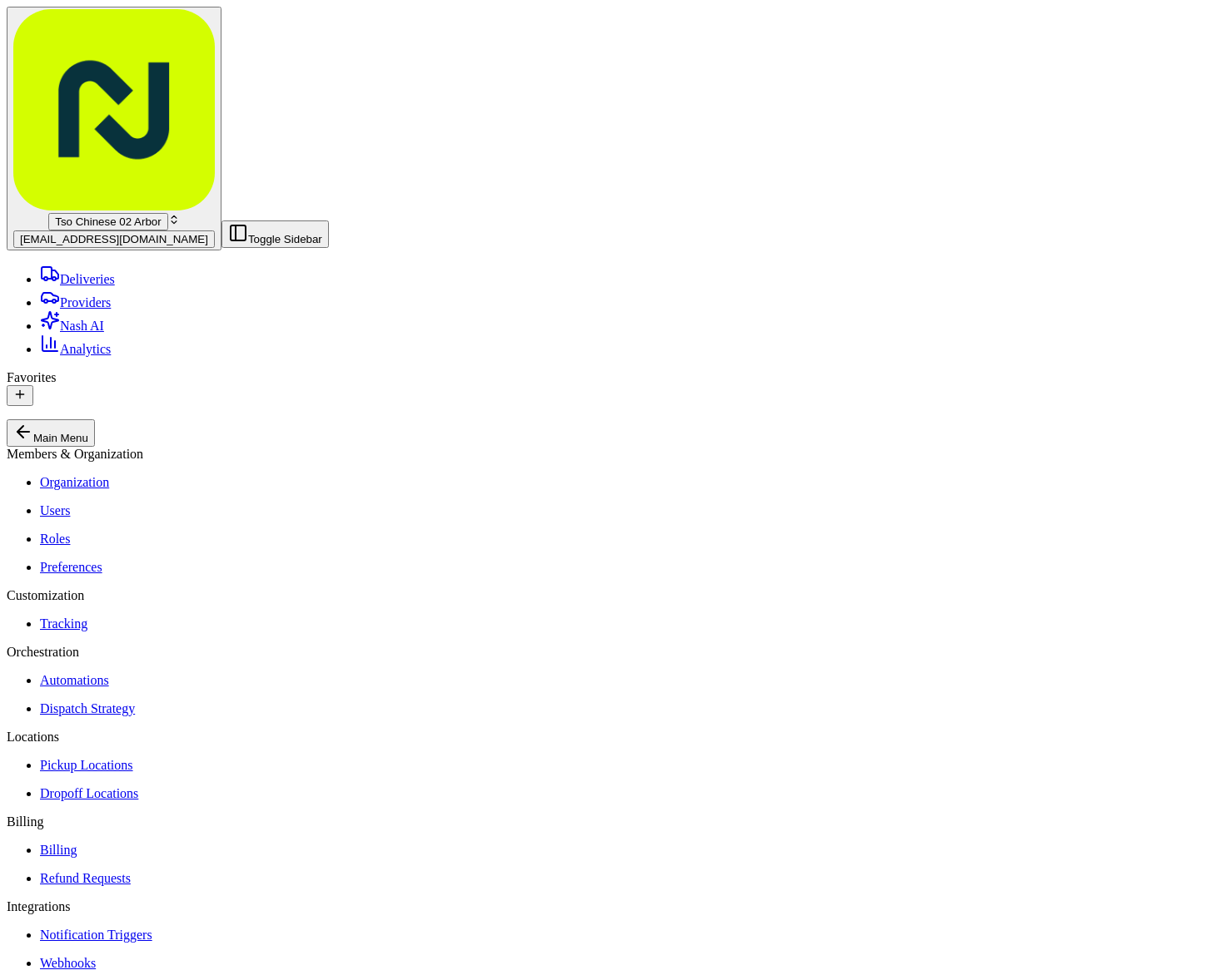
paste textarea "Drivers must deliver food directly to the customer (unless instructed otherwise…"
type textarea "Drivers must deliver food directly to the customer (unless instructed otherwise…"
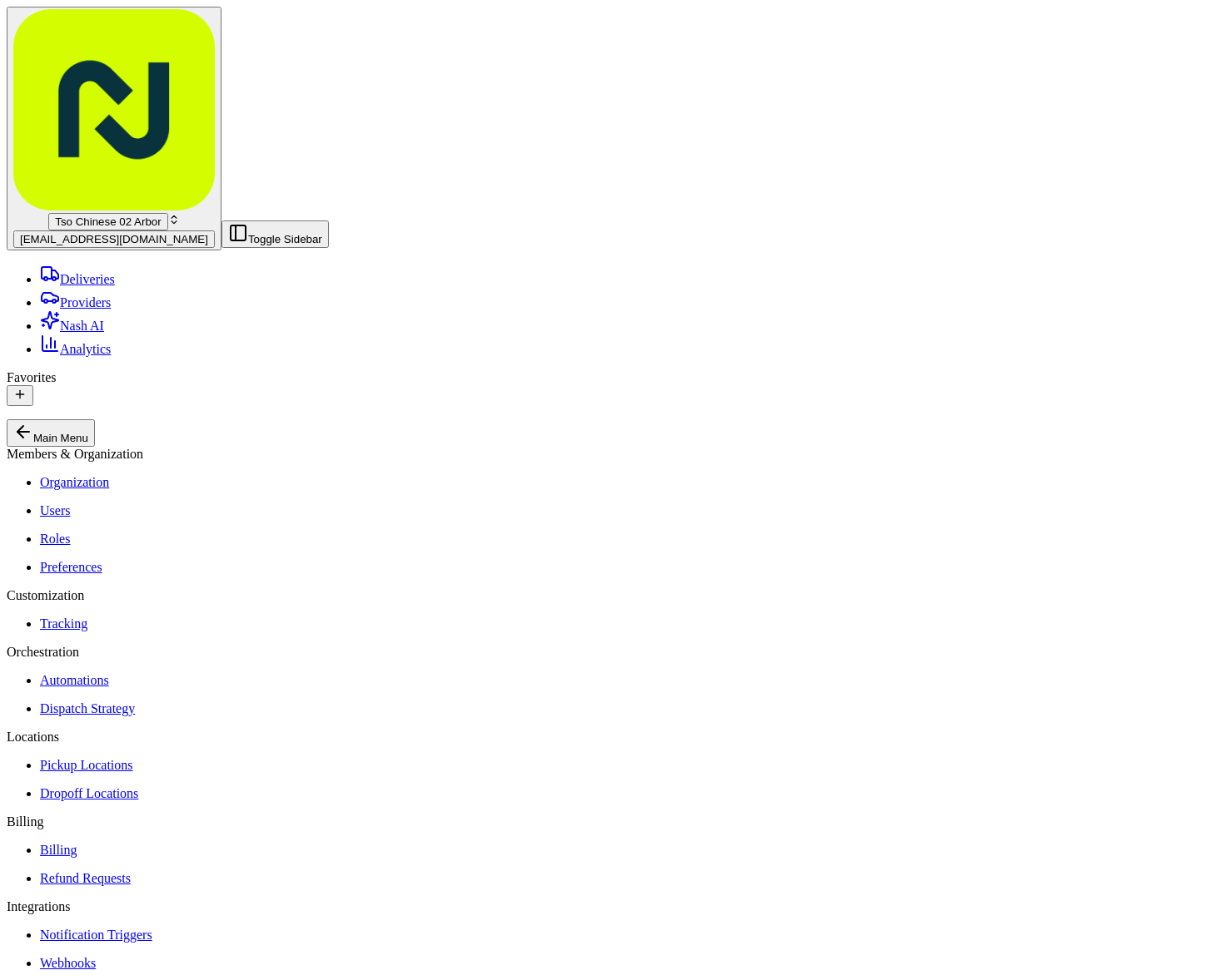
paste input "OYRKOH4"
type input "OYRKOH4"
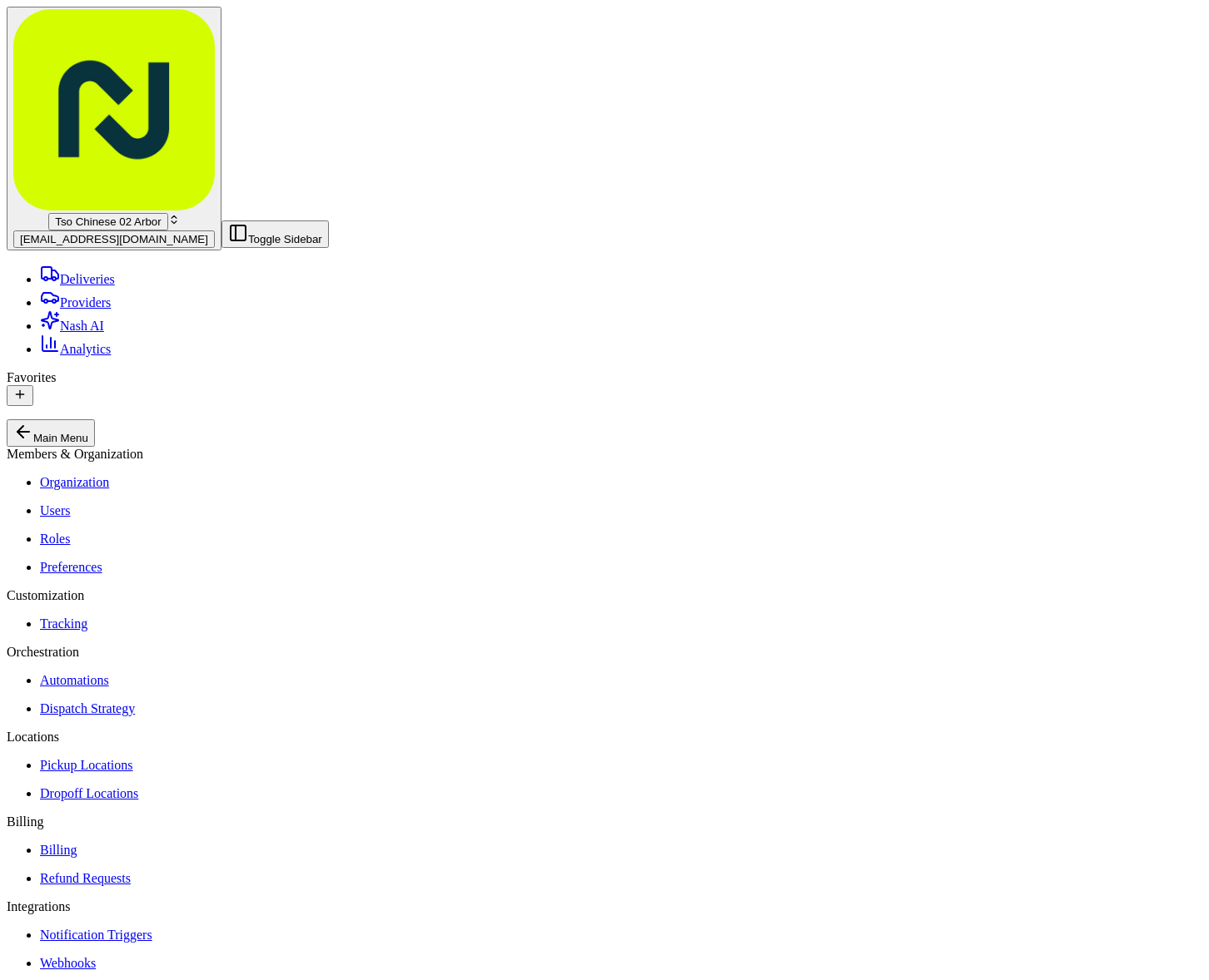
type input "40.92"
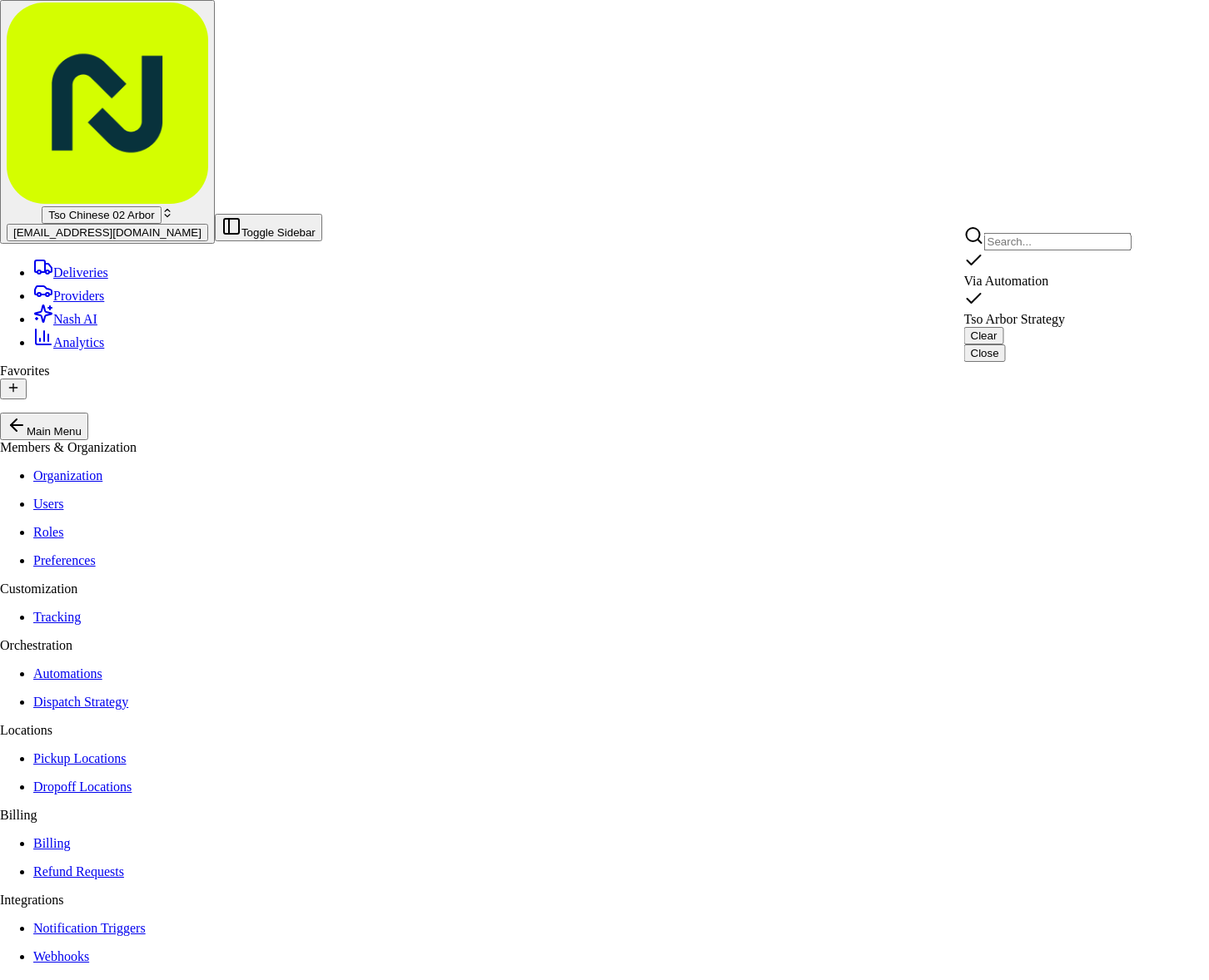
click at [1040, 312] on span "Tso Arbor Strategy" at bounding box center [1015, 319] width 102 height 14
click at [1018, 371] on html "Tso Chinese 02 Arbor [EMAIL_ADDRESS][DOMAIN_NAME] Toggle Sidebar Deliveries Pro…" at bounding box center [604, 950] width 1209 height 1899
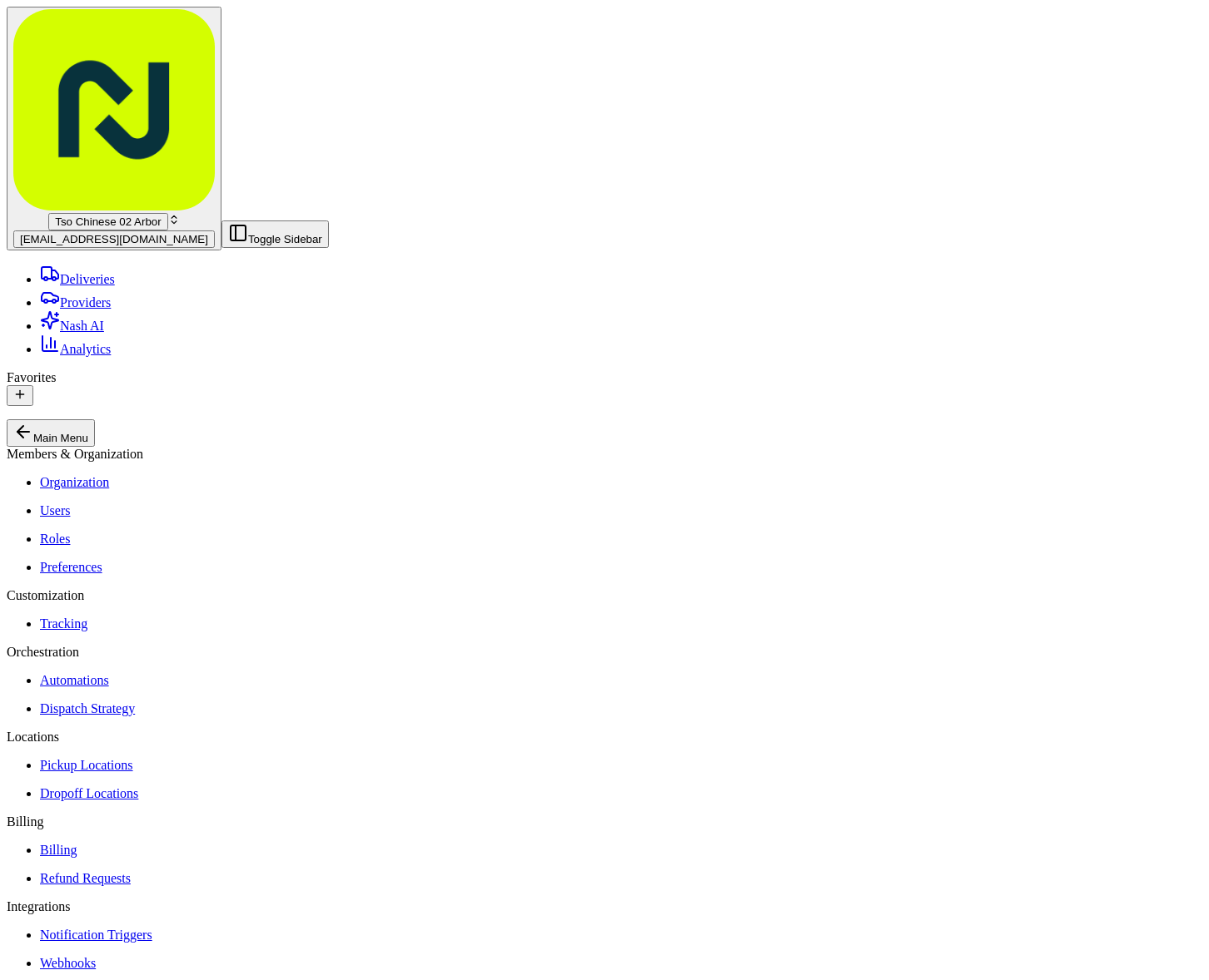
type input "2"
click at [127, 216] on span "Tso Chinese 02 Arbor" at bounding box center [107, 222] width 105 height 13
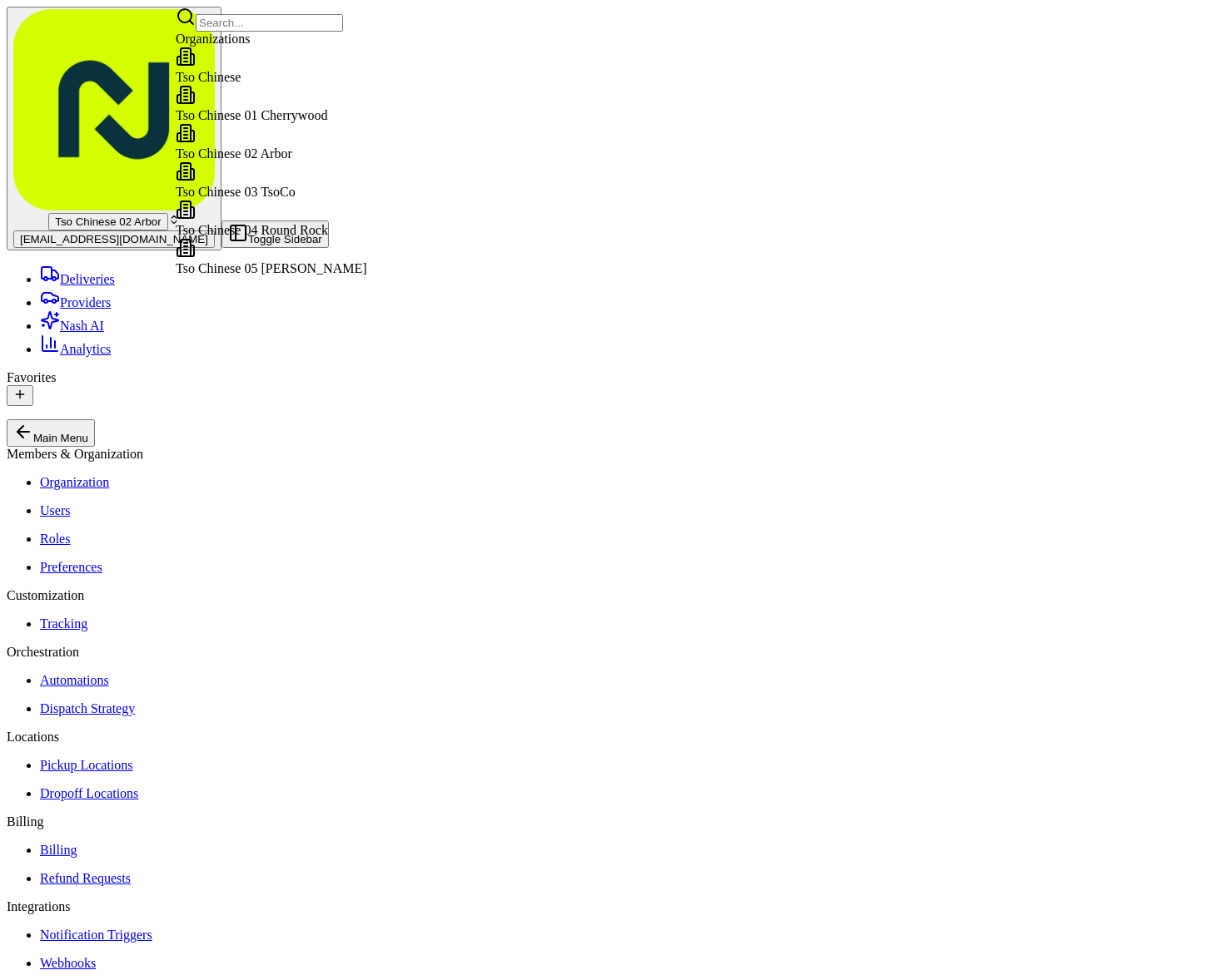
click at [236, 155] on span "Tso Chinese 02 Arbor" at bounding box center [233, 153] width 116 height 14
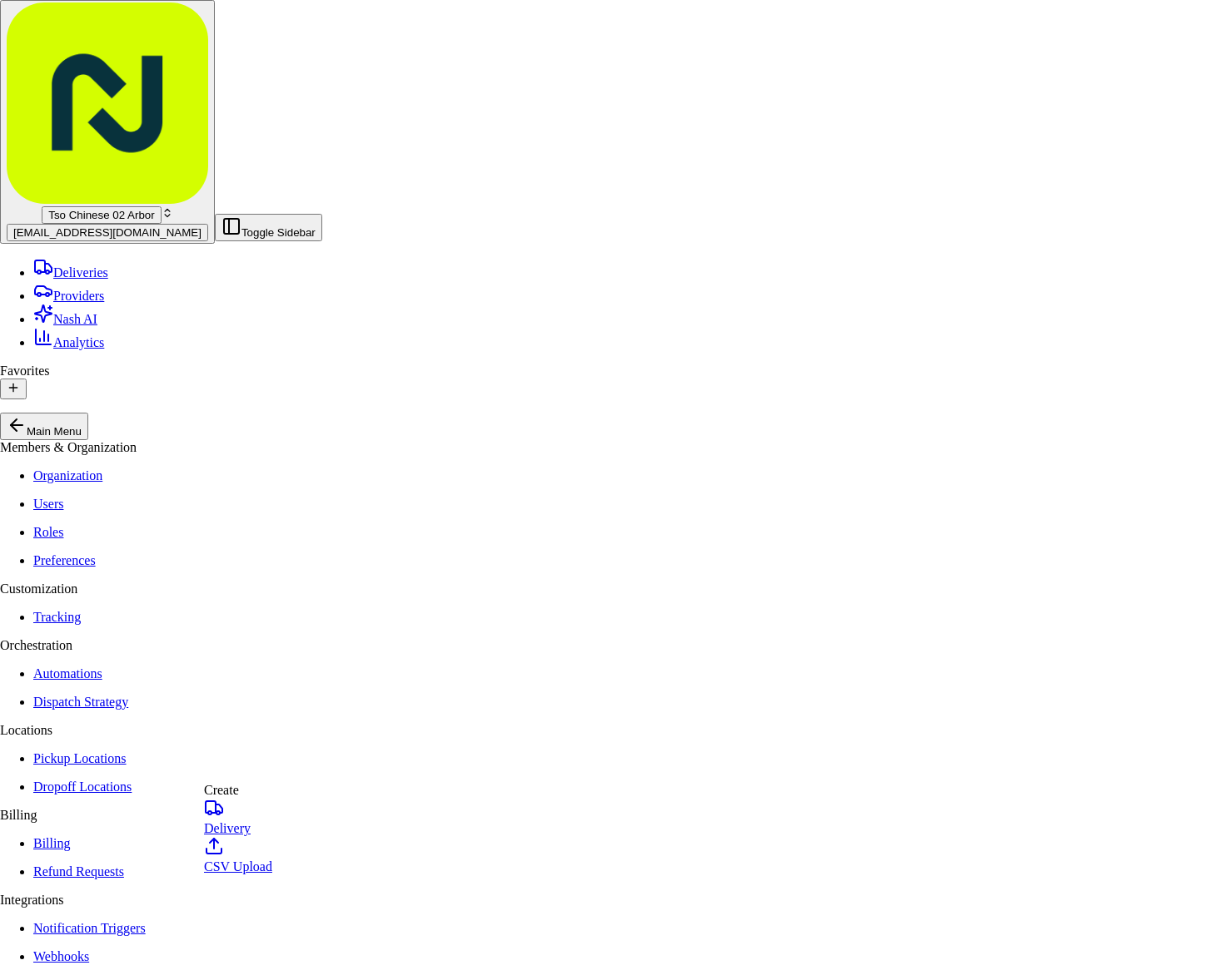
click at [272, 821] on link "Delivery" at bounding box center [238, 816] width 68 height 37
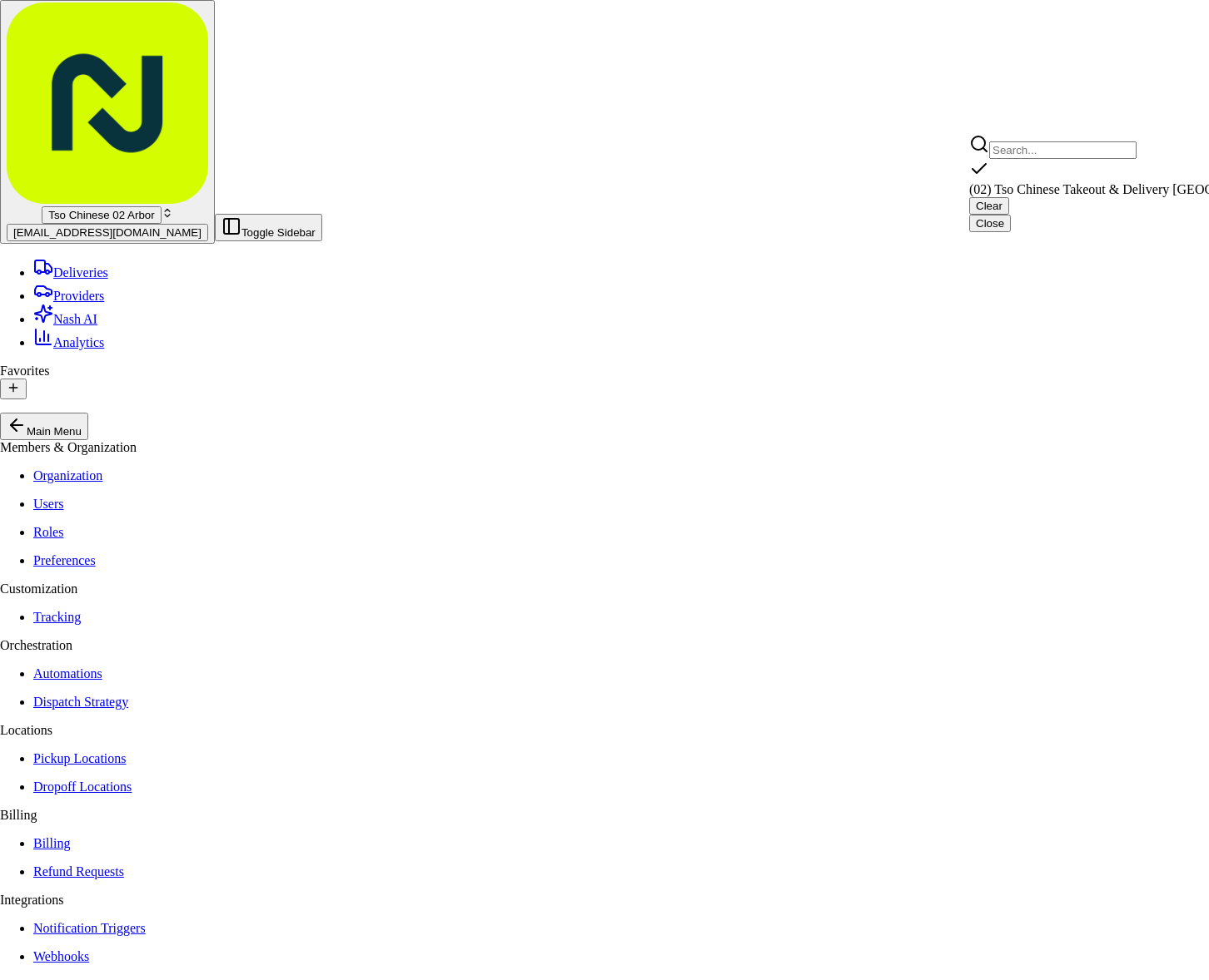
click at [1133, 183] on span "(02) Tso Chinese Takeout & Delivery [GEOGRAPHIC_DATA] (02)" at bounding box center [1150, 189] width 364 height 14
type input "(02) Tso Chinese Takeout & Delivery [GEOGRAPHIC_DATA]"
type input "[STREET_ADDRESS]"
type input "Bldg E Ste 402"
type input "Austin"
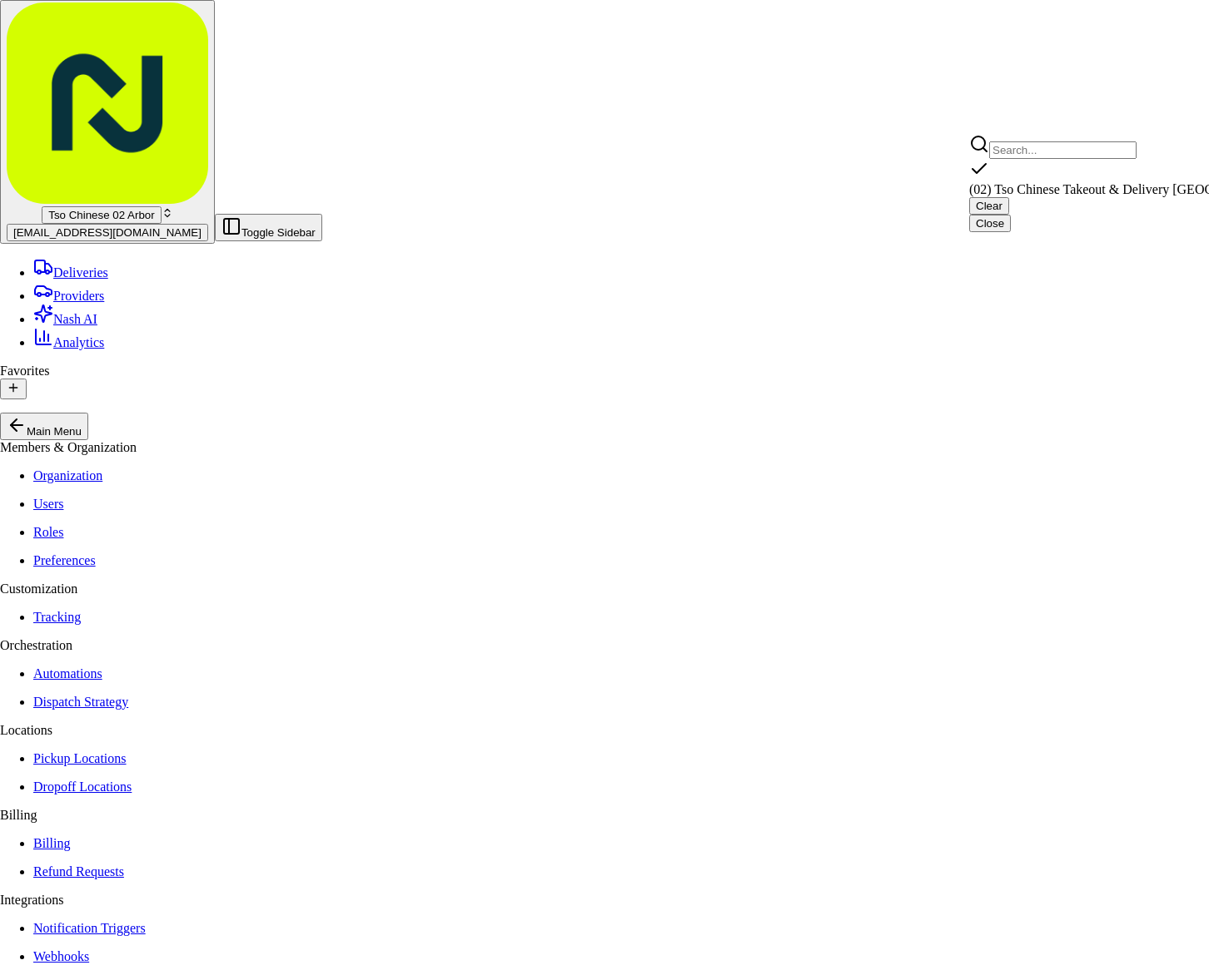
type input "US"
type input "[GEOGRAPHIC_DATA]"
type input "78759"
type input "Tso Chinese"
type input "Arboretum Crossing Manager"
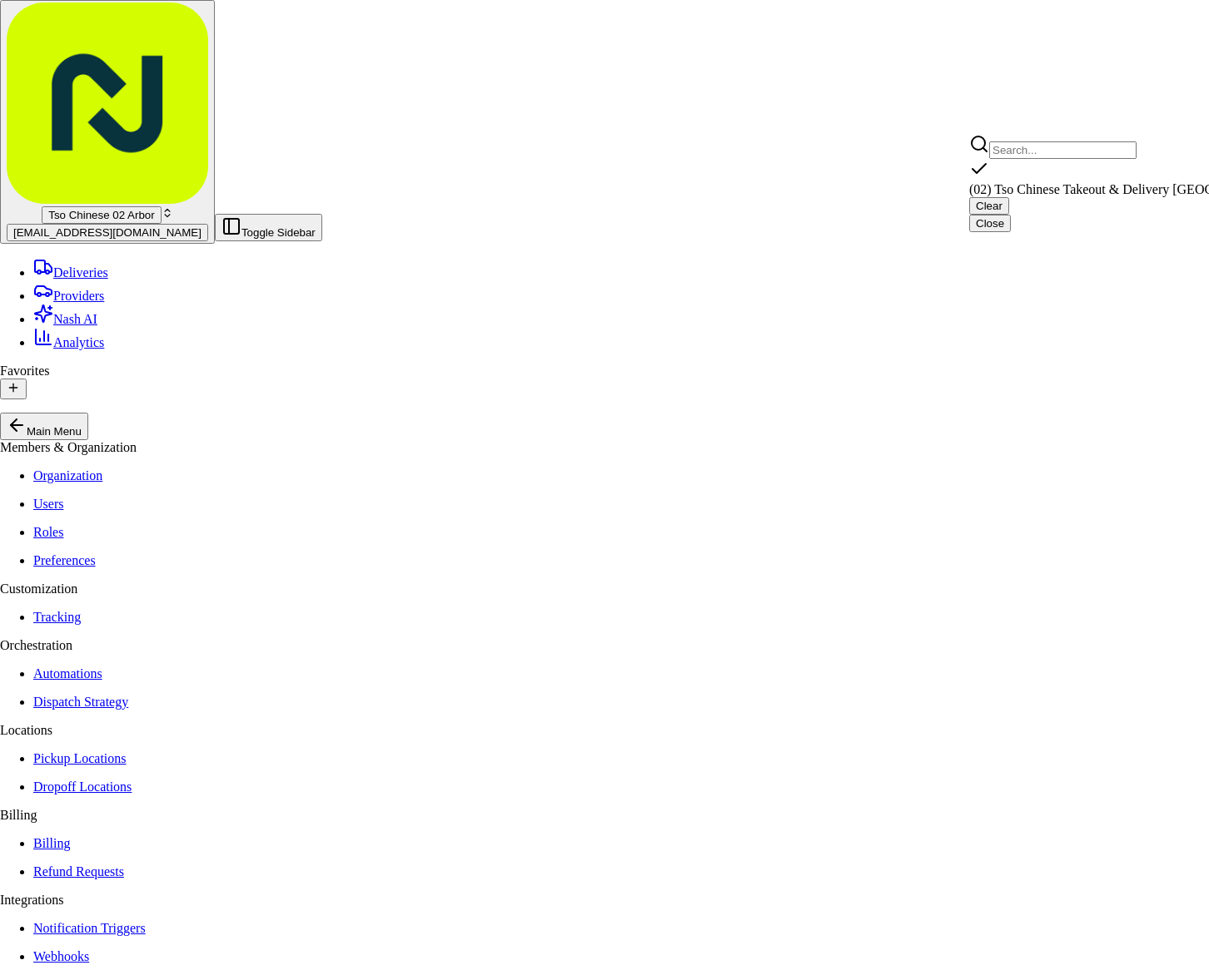
type input "[EMAIL_ADDRESS][DOMAIN_NAME]"
type input "[PHONE_NUMBER]"
type textarea "Submit a picture displaying address & food as Proof of Delivery. Envía una foto…"
click at [834, 74] on html "Tso Chinese 02 Arbor [EMAIL_ADDRESS][DOMAIN_NAME] Toggle Sidebar Deliveries Pro…" at bounding box center [604, 926] width 1209 height 1853
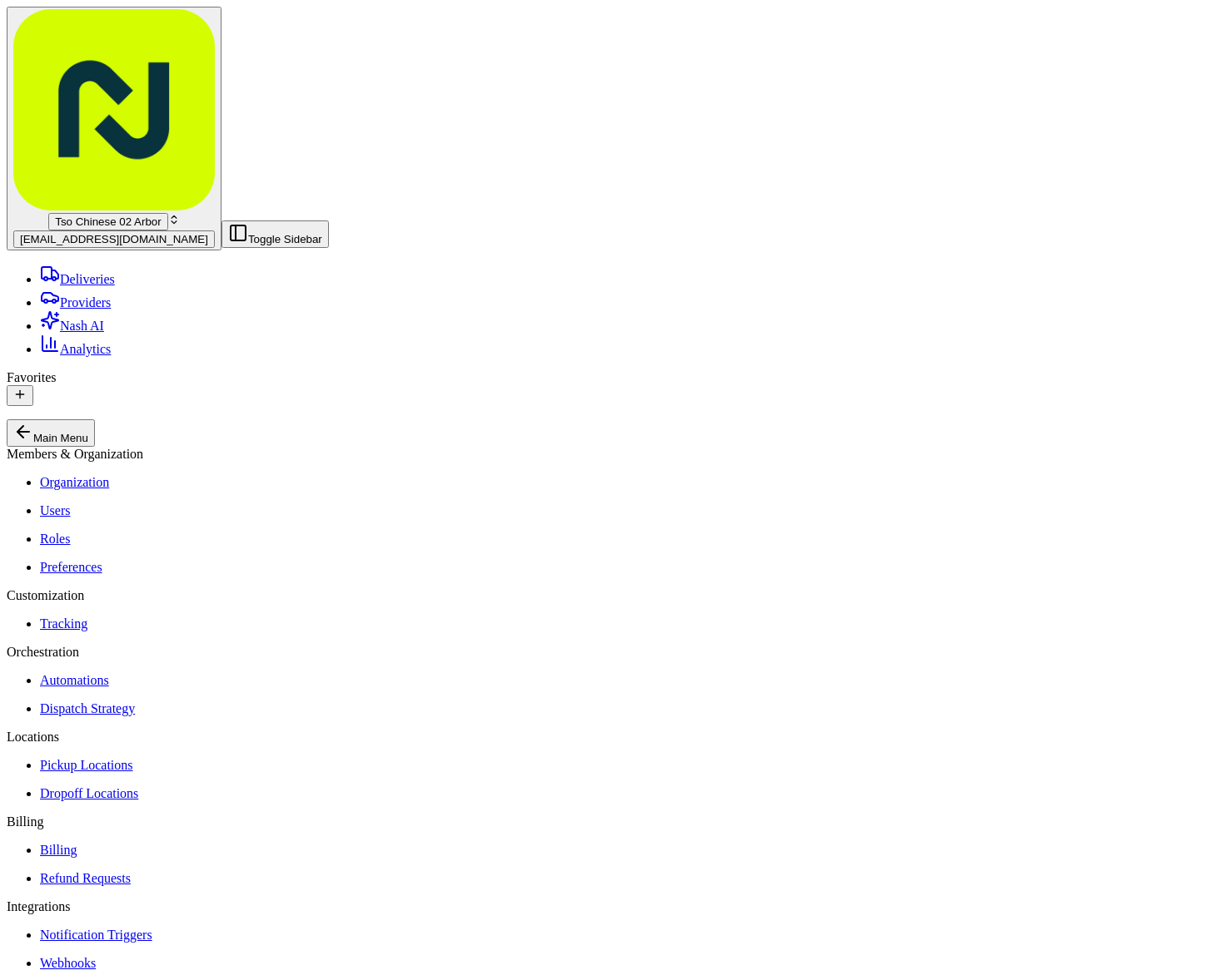
paste input "[PERSON_NAME]"
type input "[PERSON_NAME]"
paste input "[PERSON_NAME]"
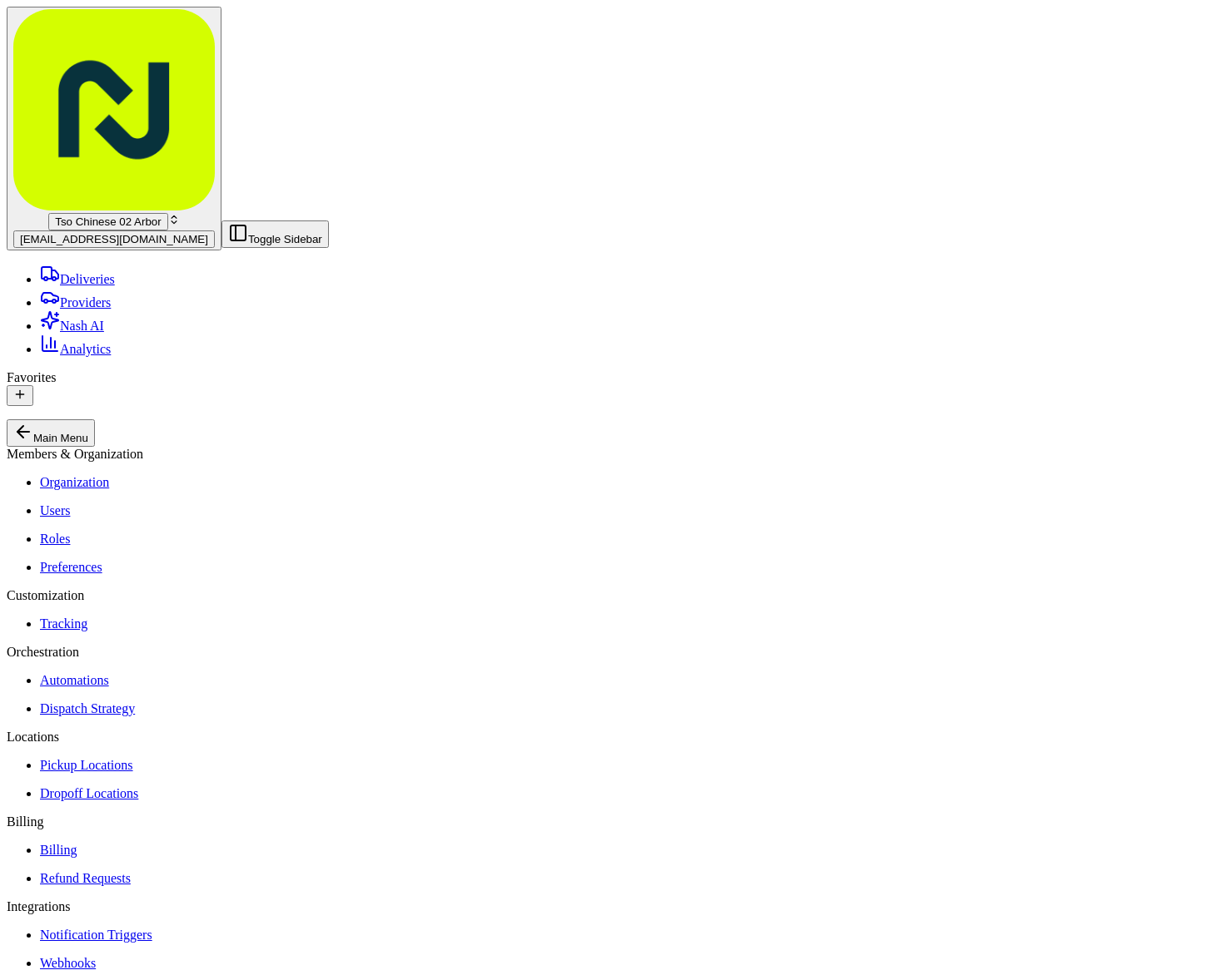
type input "[PERSON_NAME]"
paste input "[PHONE_NUMBER]"
type input "[PHONE_NUMBER]"
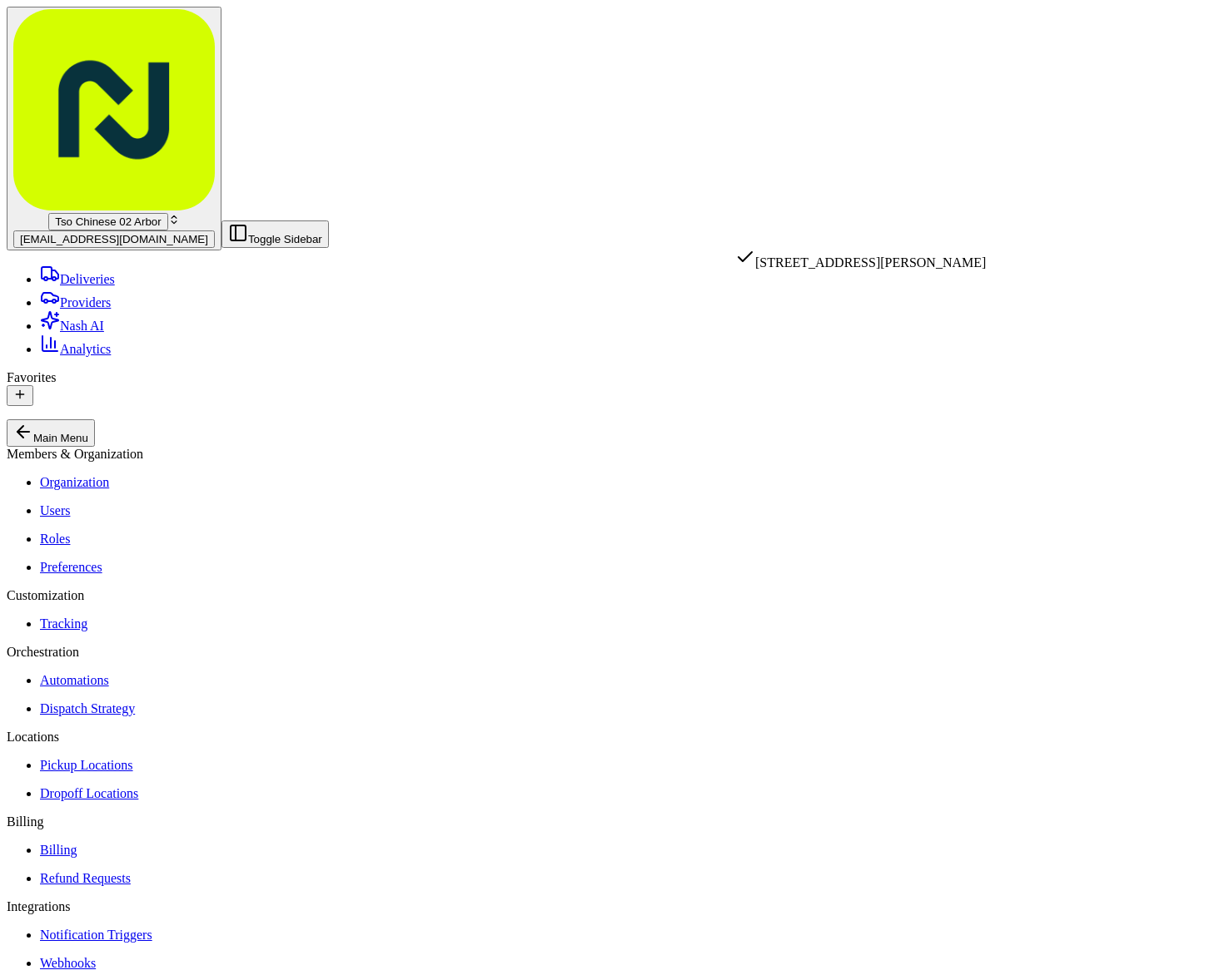
click at [896, 266] on div "[STREET_ADDRESS][PERSON_NAME]" at bounding box center [860, 259] width 251 height 23
type input "[STREET_ADDRESS][PERSON_NAME]"
type input "Austin"
type input "[GEOGRAPHIC_DATA]"
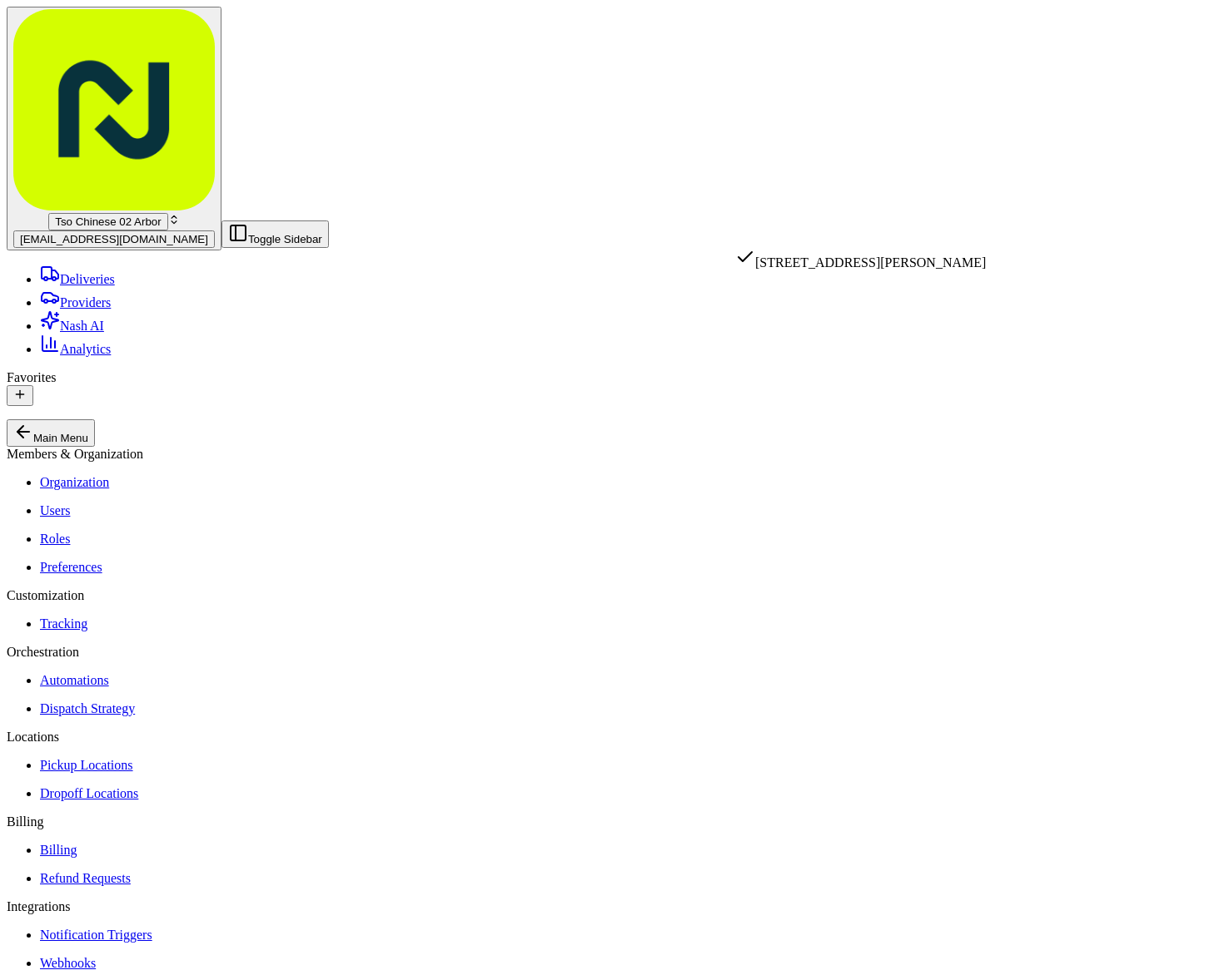
type input "78757"
type input "[STREET_ADDRESS][PERSON_NAME]"
paste textarea "Please leave at the front door! Thank you!"
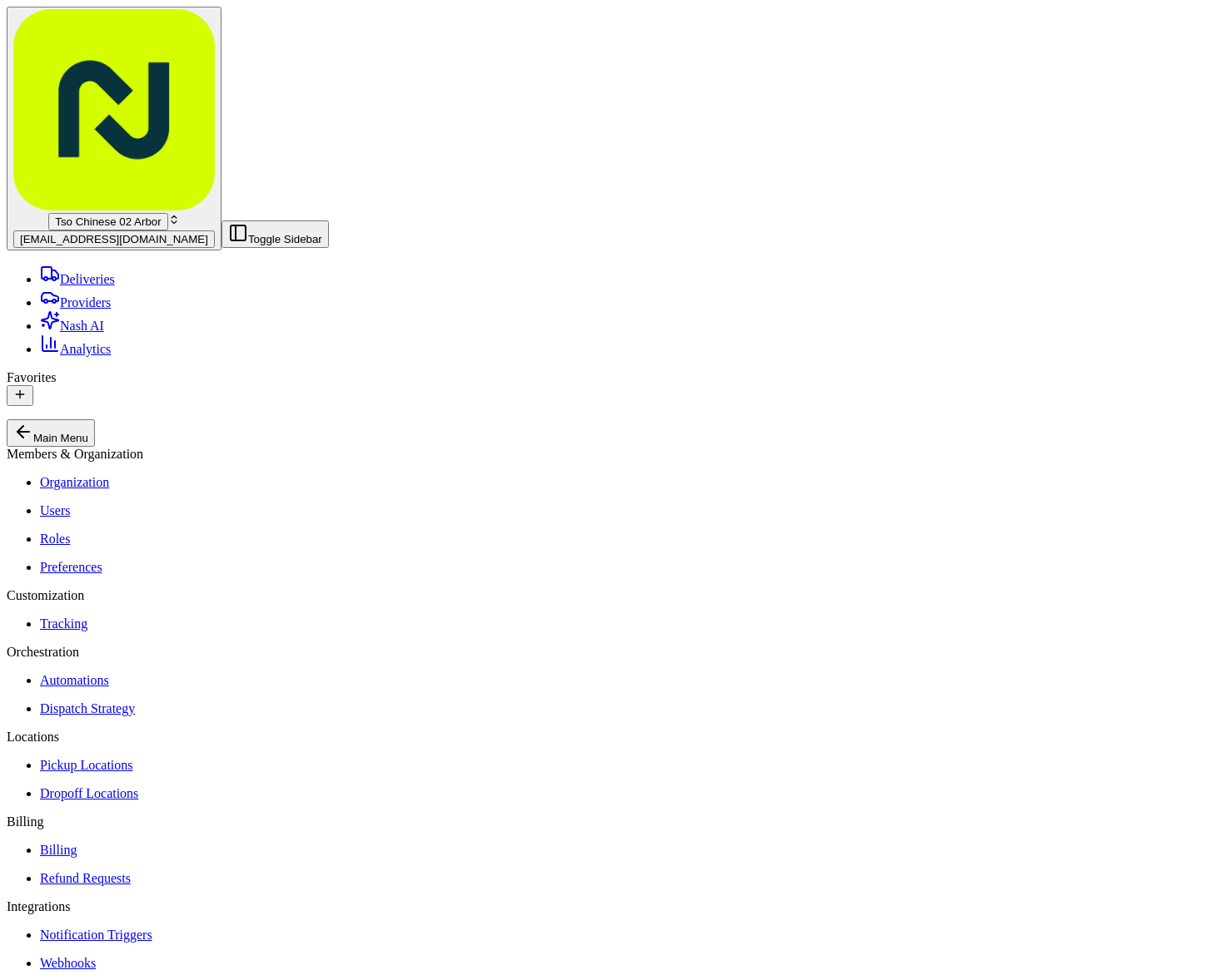
type textarea "Please leave at the front door! Thank you!"
paste input "9N9QYCP"
type input "9N9QYCP"
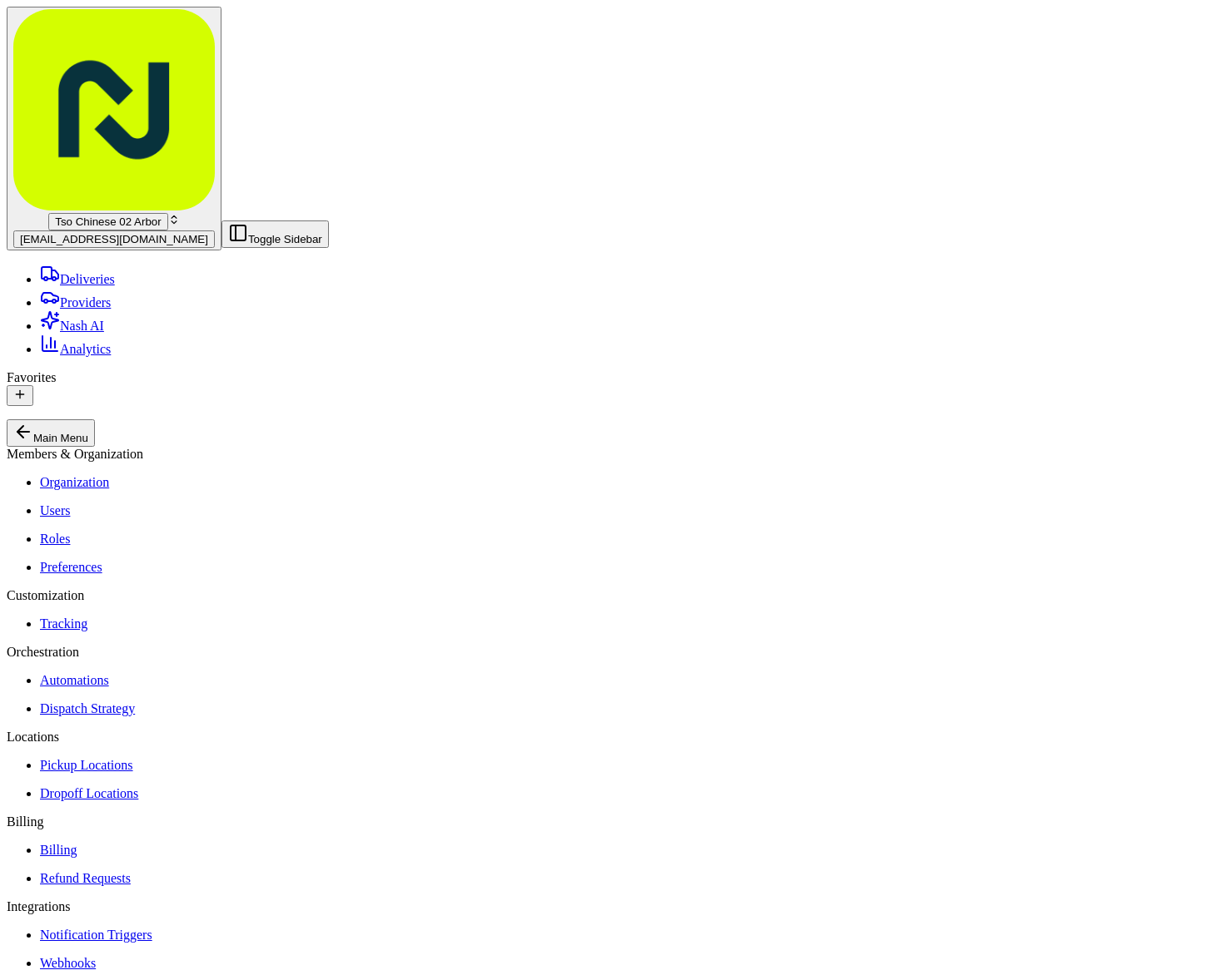
type input "37.73"
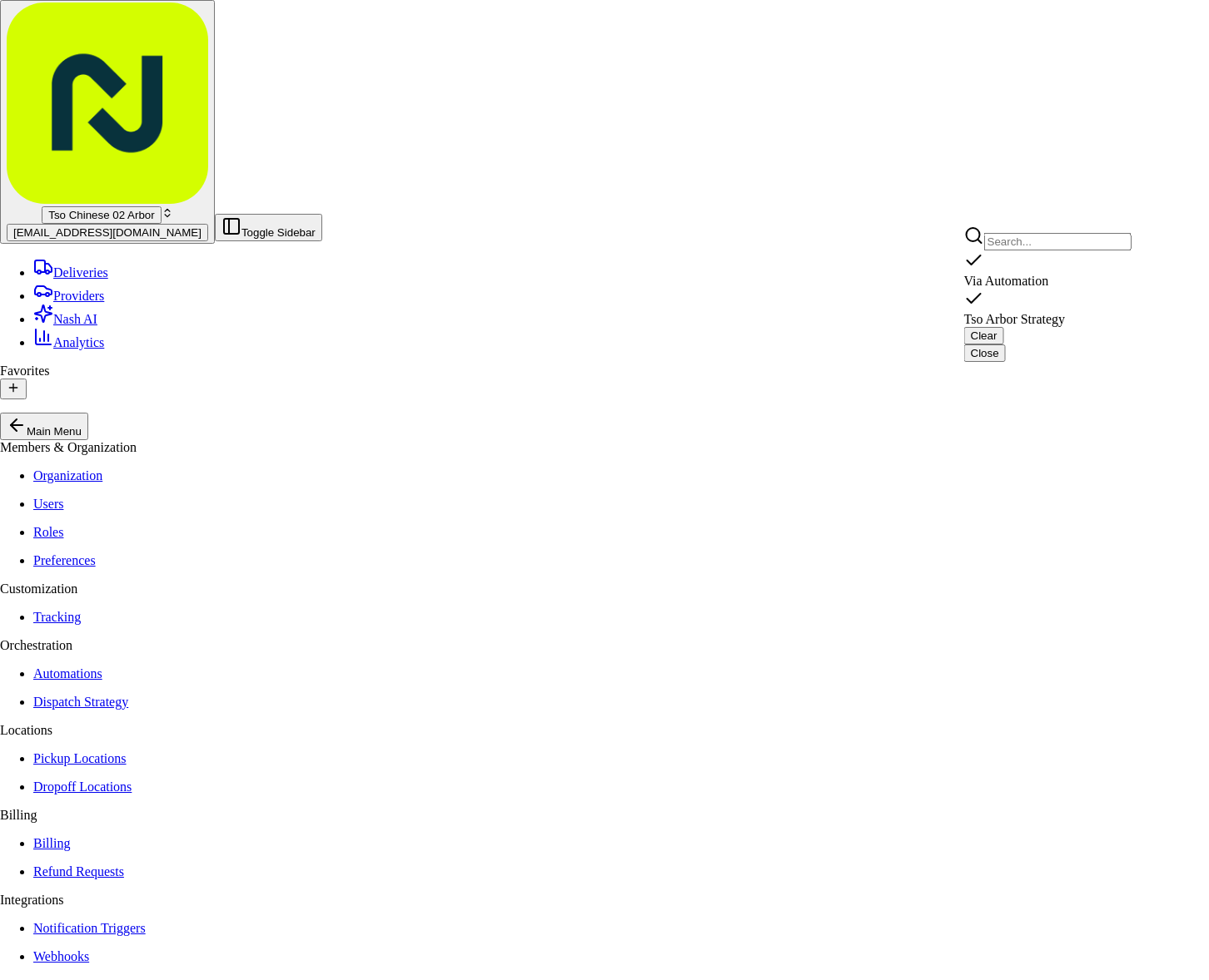
click at [989, 289] on div "Tso Arbor Strategy" at bounding box center [1047, 307] width 167 height 38
click at [1005, 370] on html "Tso Chinese 02 Arbor [EMAIL_ADDRESS][DOMAIN_NAME] Toggle Sidebar Deliveries Pro…" at bounding box center [604, 950] width 1209 height 1899
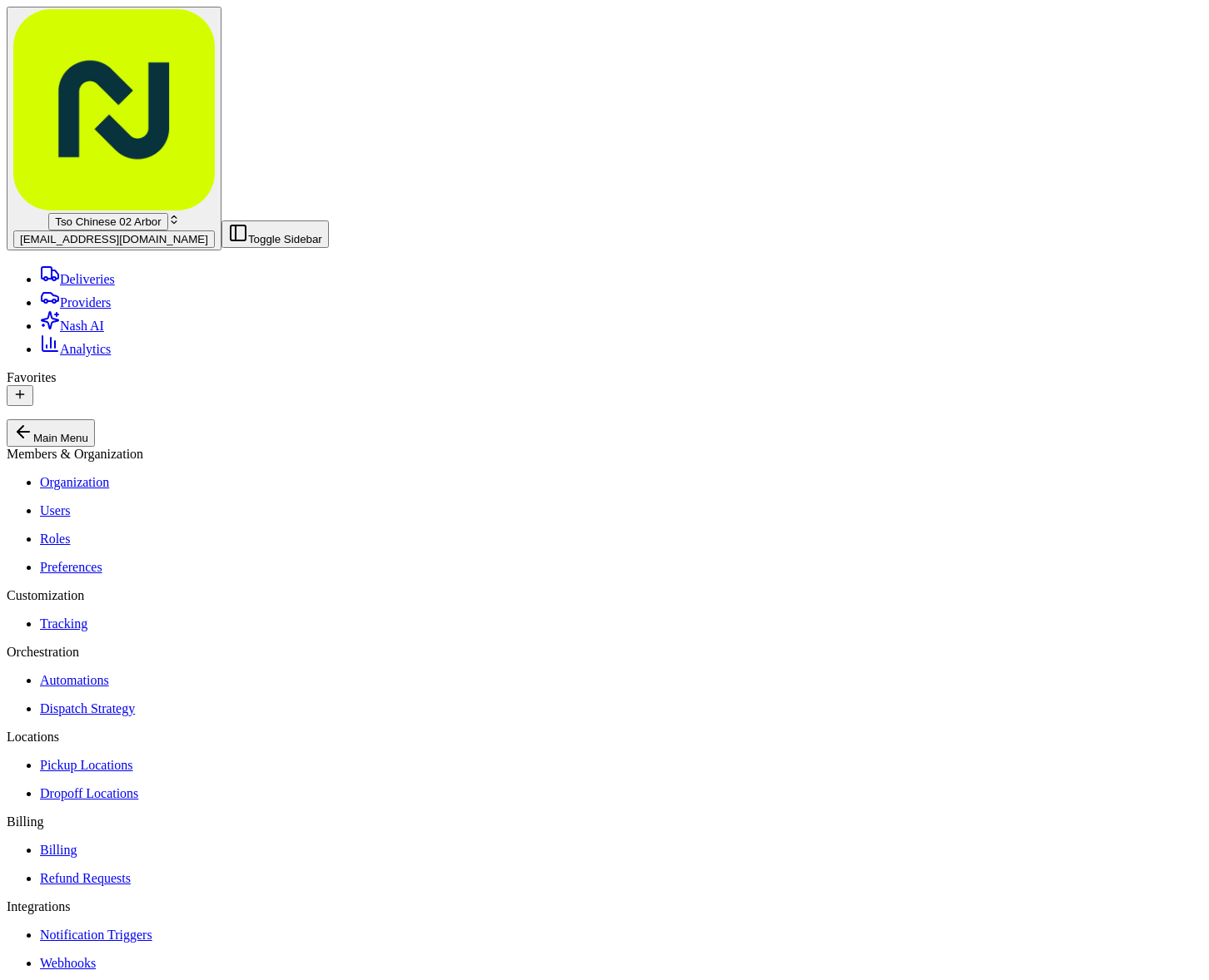
type input "2"
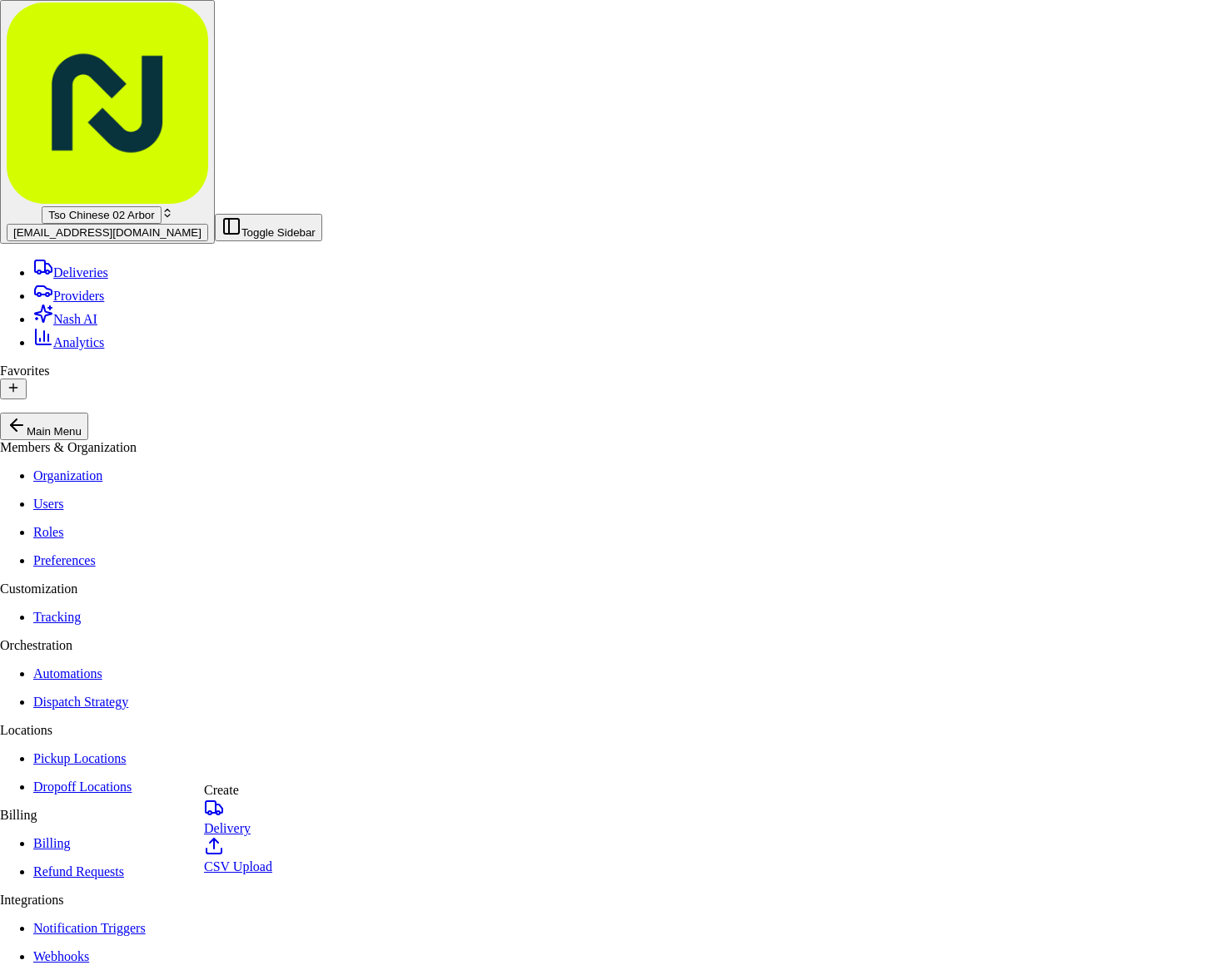
drag, startPoint x: 240, startPoint y: 821, endPoint x: 246, endPoint y: 796, distance: 25.7
click at [240, 821] on link "Delivery" at bounding box center [238, 816] width 68 height 37
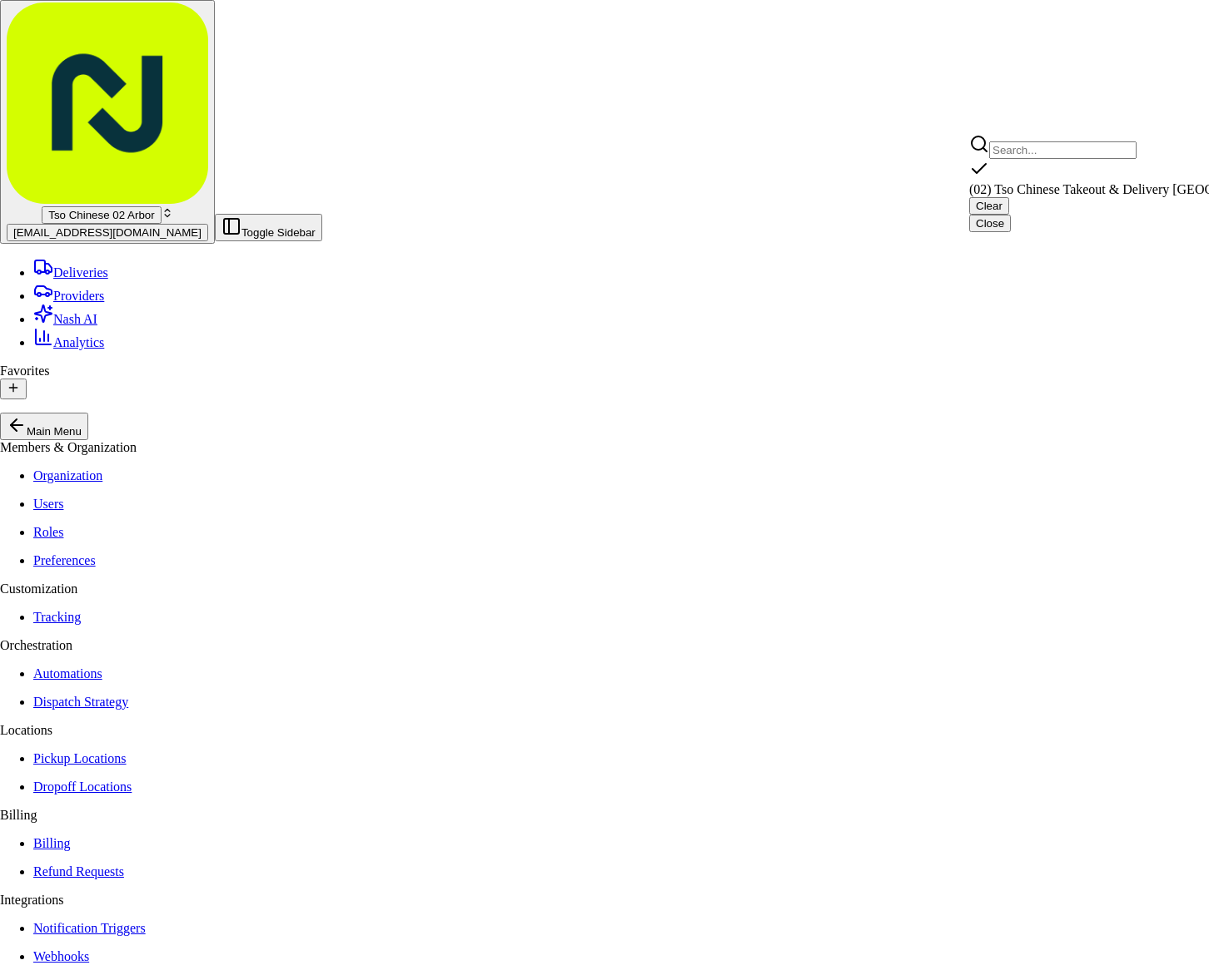
click at [1092, 183] on span "(02) Tso Chinese Takeout & Delivery [GEOGRAPHIC_DATA] (02)" at bounding box center [1150, 189] width 364 height 14
type input "(02) Tso Chinese Takeout & Delivery [GEOGRAPHIC_DATA]"
type input "[STREET_ADDRESS]"
type input "Bldg E Ste 402"
type input "Austin"
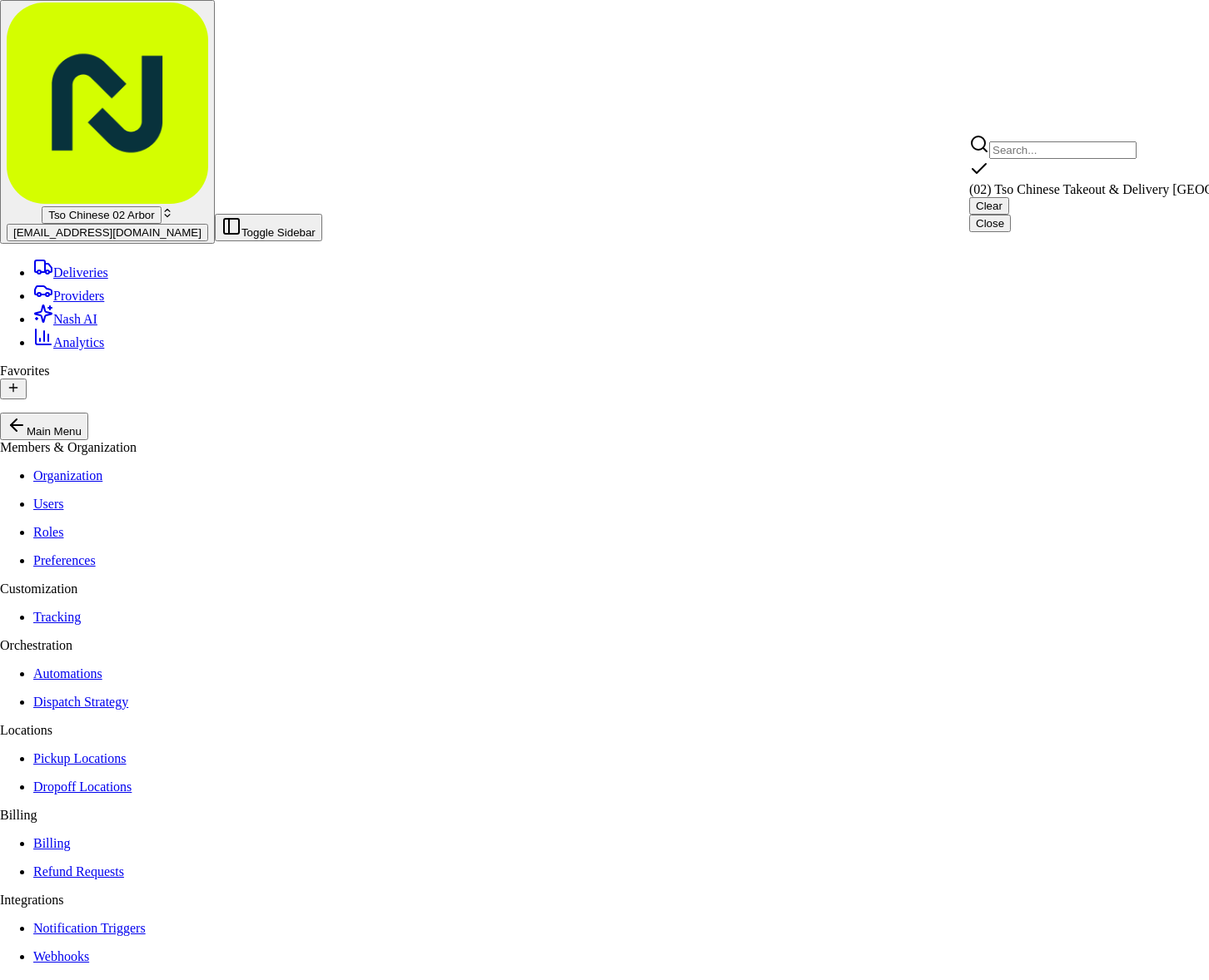
type input "US"
type input "[GEOGRAPHIC_DATA]"
type input "78759"
type input "Tso Chinese"
type input "Arboretum Crossing Manager"
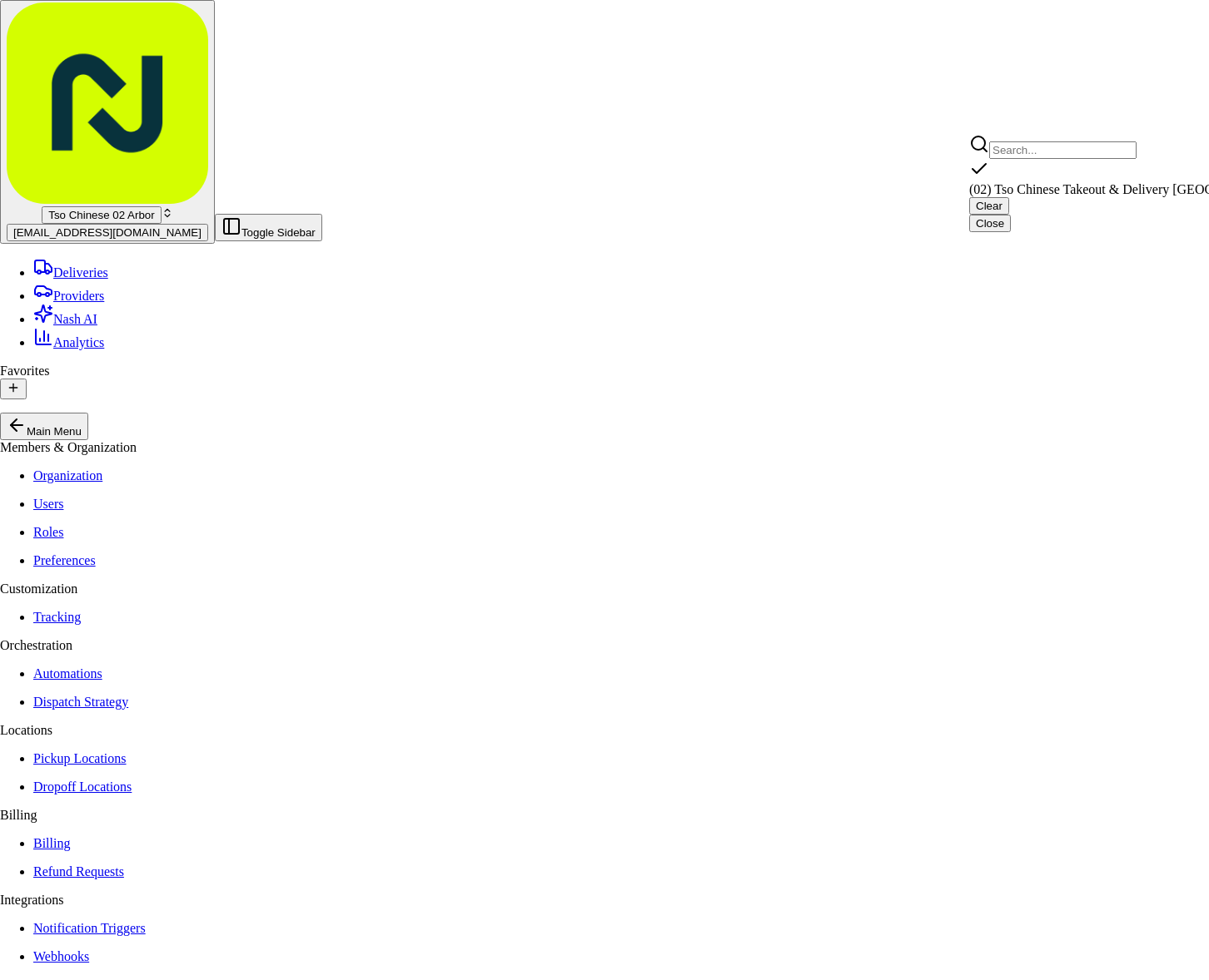
type input "[EMAIL_ADDRESS][DOMAIN_NAME]"
type input "[PHONE_NUMBER]"
type textarea "Submit a picture displaying address & food as Proof of Delivery. Envía una foto…"
click at [838, 87] on html "Tso Chinese 02 Arbor [EMAIL_ADDRESS][DOMAIN_NAME] Toggle Sidebar Deliveries Pro…" at bounding box center [604, 926] width 1209 height 1853
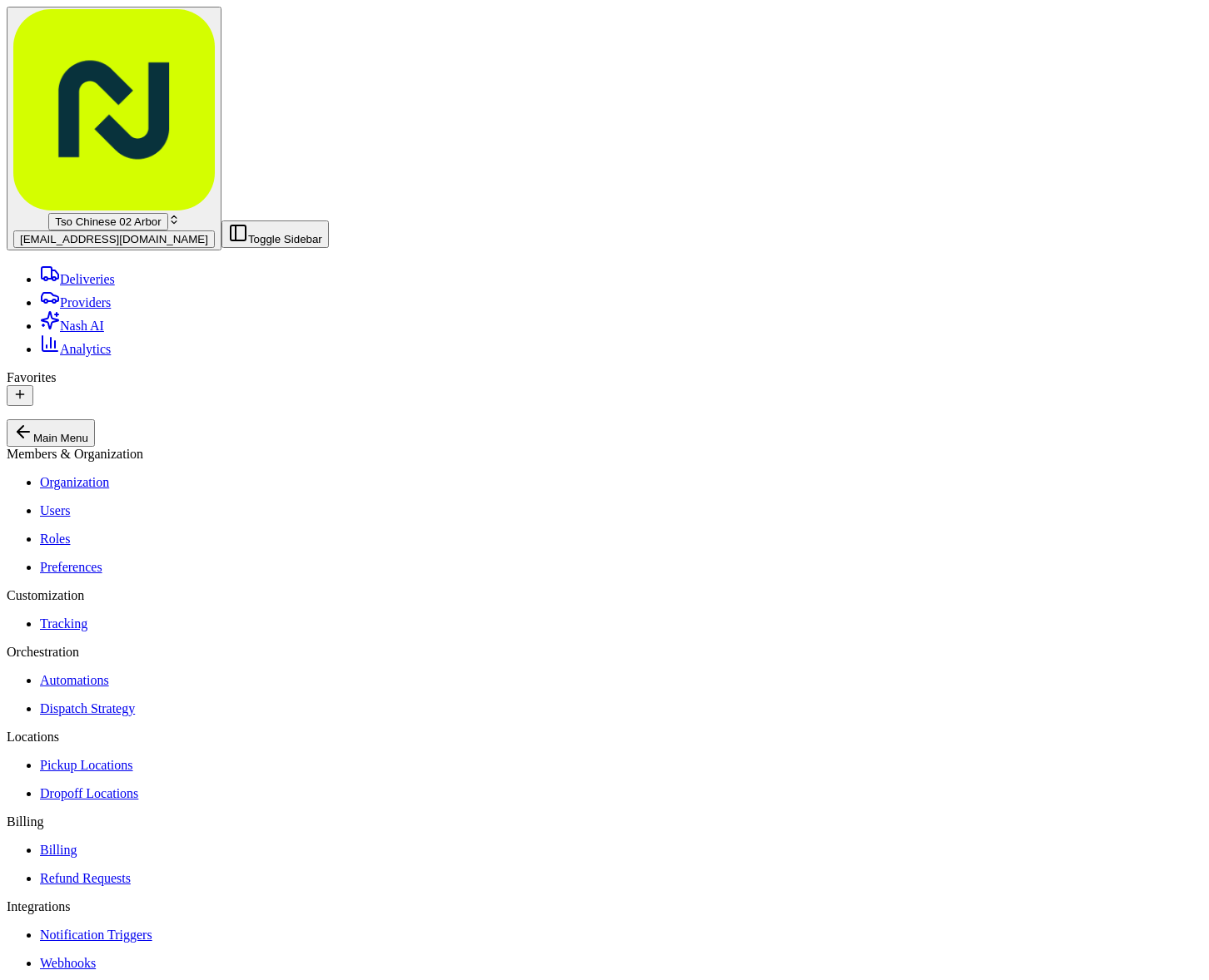
paste input "[PERSON_NAME]"
type input "[PERSON_NAME]"
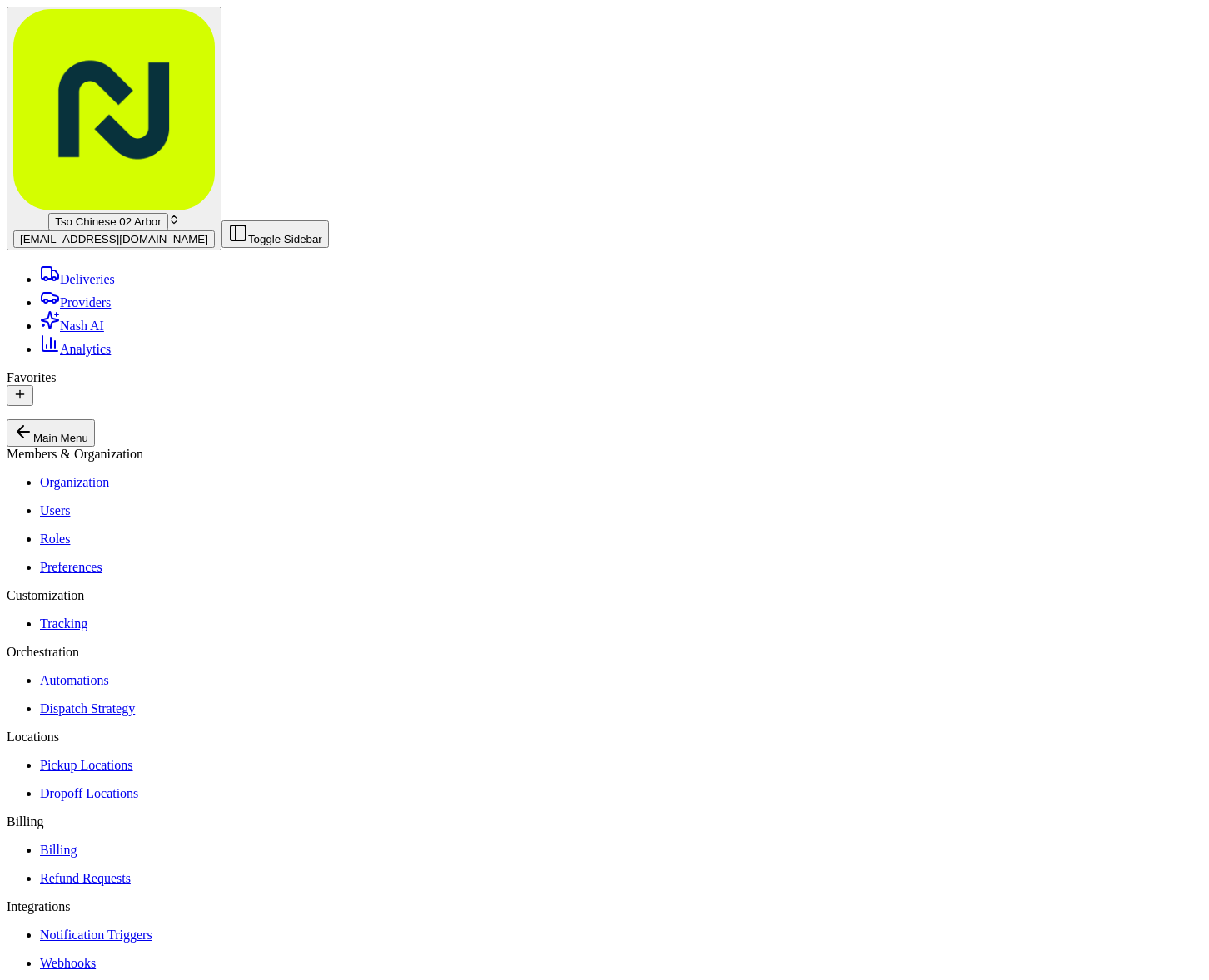
scroll to position [0, 0]
paste input "[PERSON_NAME]"
type input "[PERSON_NAME]"
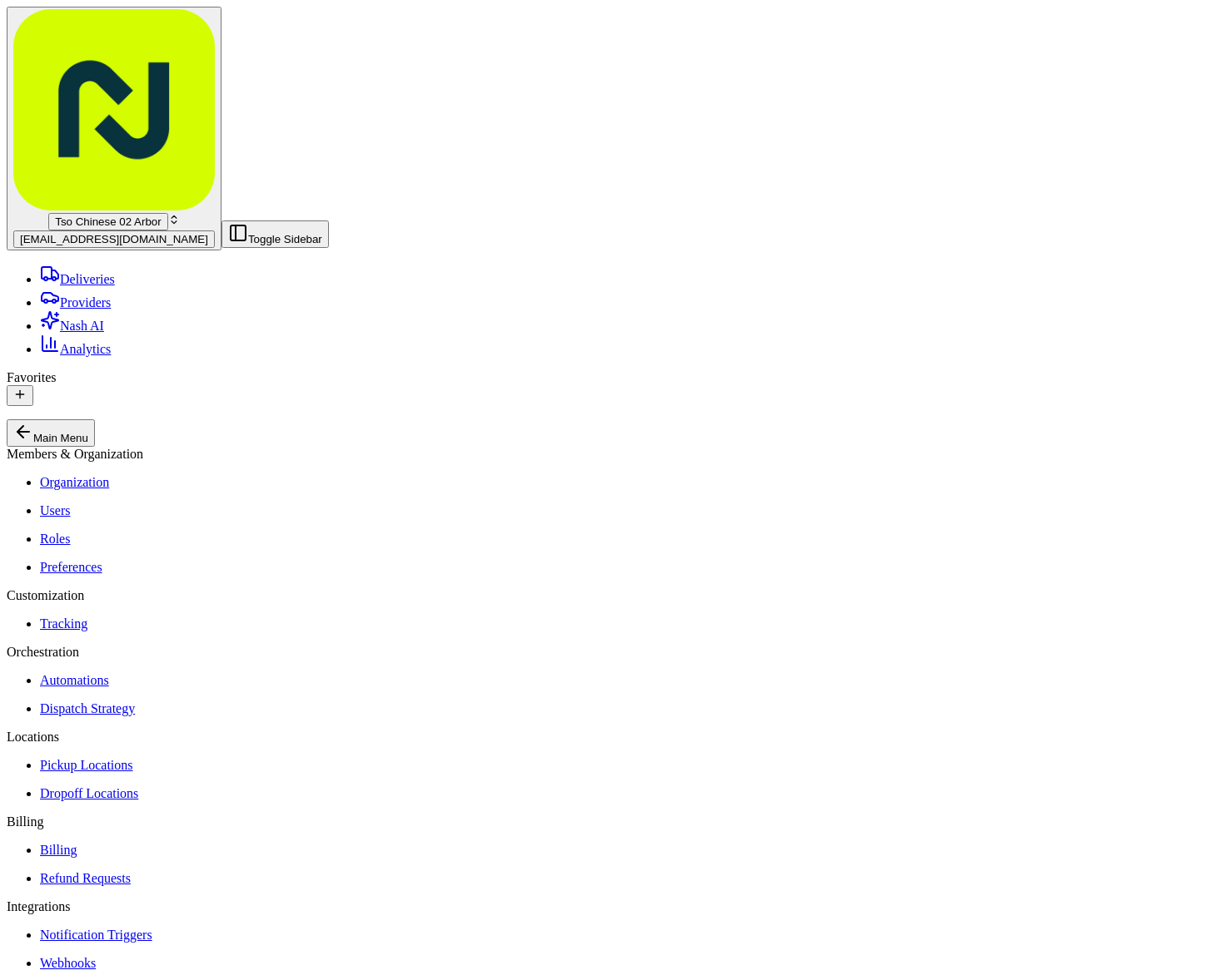
scroll to position [0, 0]
paste input "[PHONE_NUMBER]"
type input "[PHONE_NUMBER]"
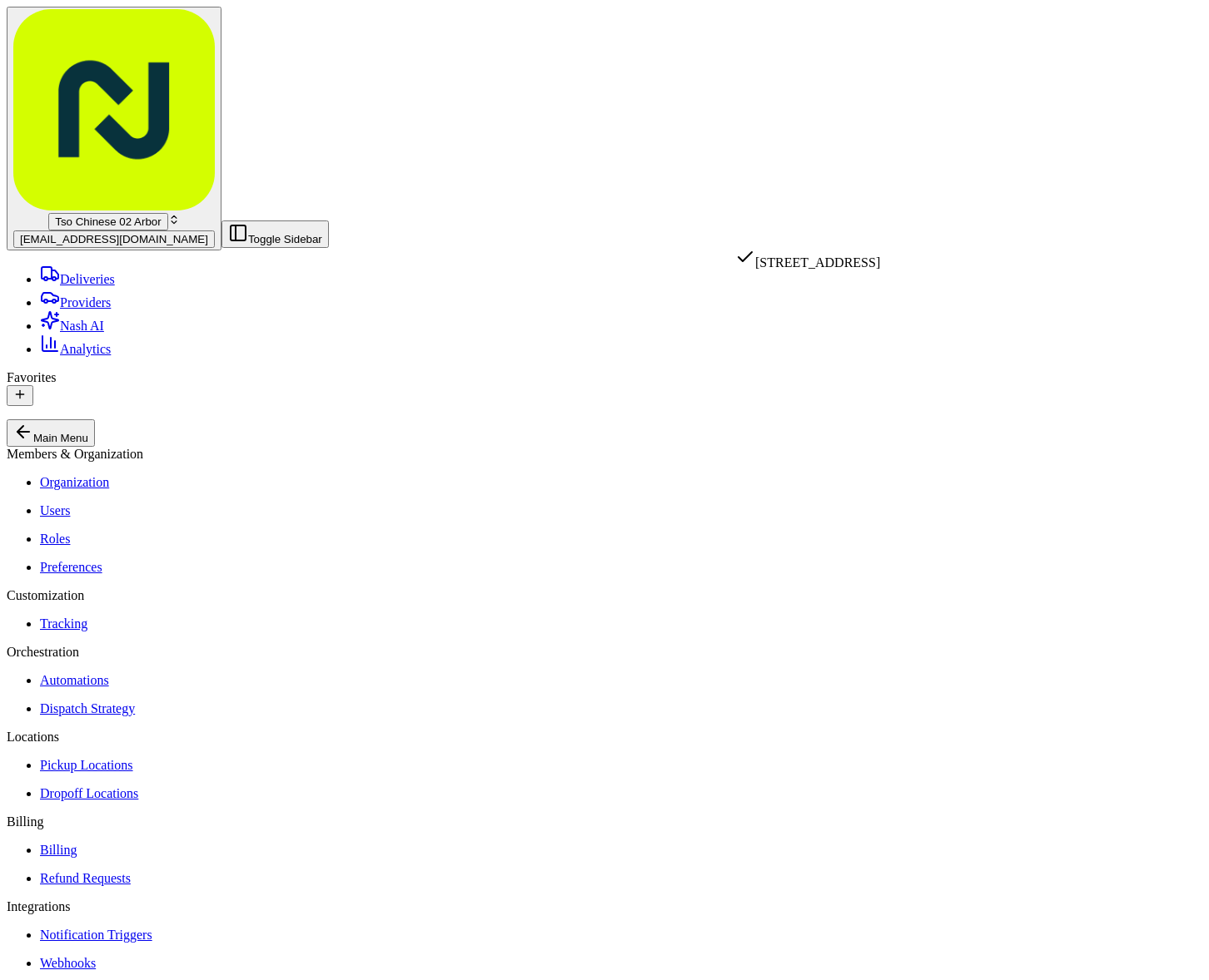
click at [844, 257] on div "[STREET_ADDRESS]" at bounding box center [808, 259] width 145 height 23
type input "[STREET_ADDRESS]"
type input "Austin"
type input "[GEOGRAPHIC_DATA]"
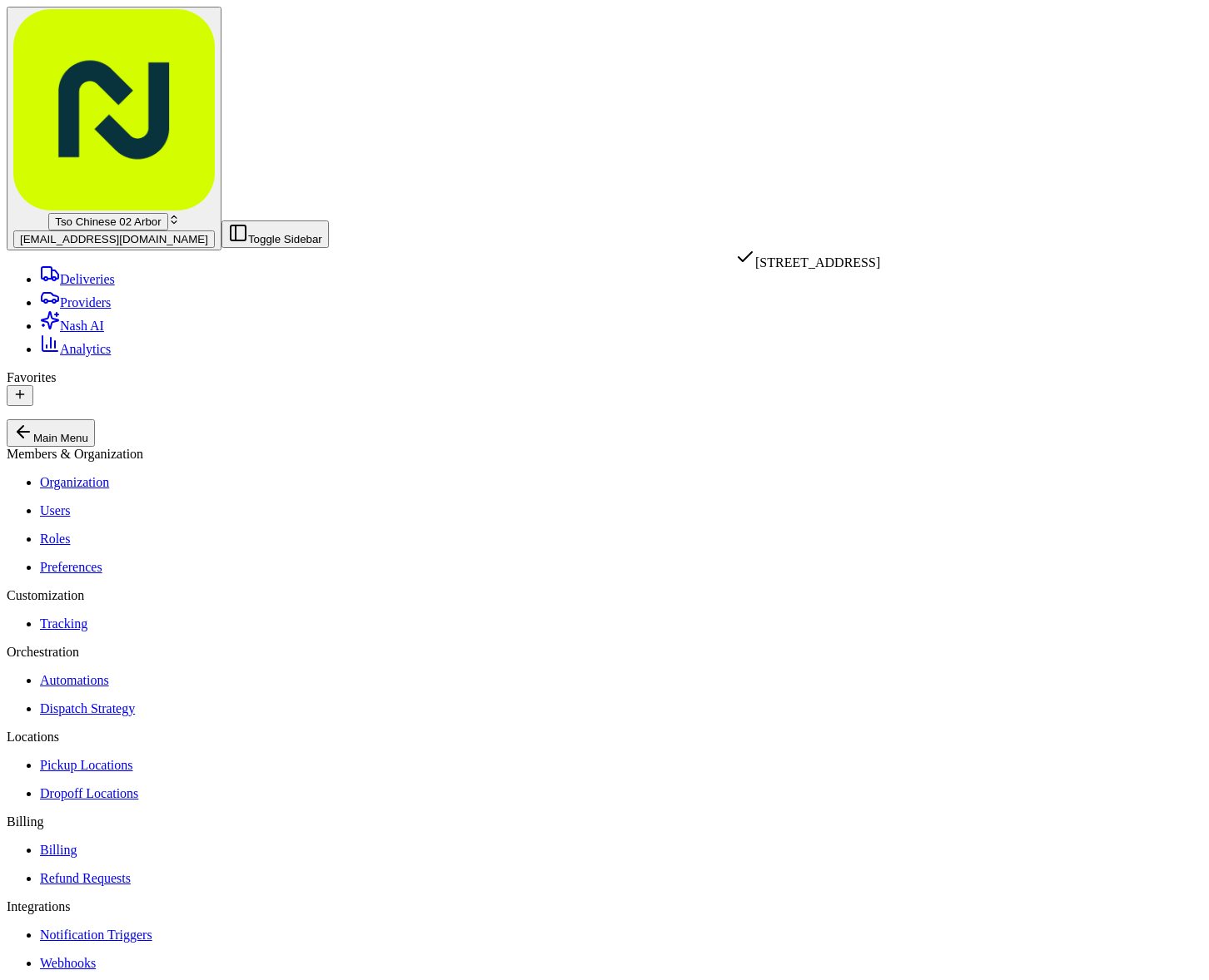
type input "78759"
type input "6005 Chictora Cove"
paste textarea "Drivers must deliver food directly to the customer (unless instructed otherwise…"
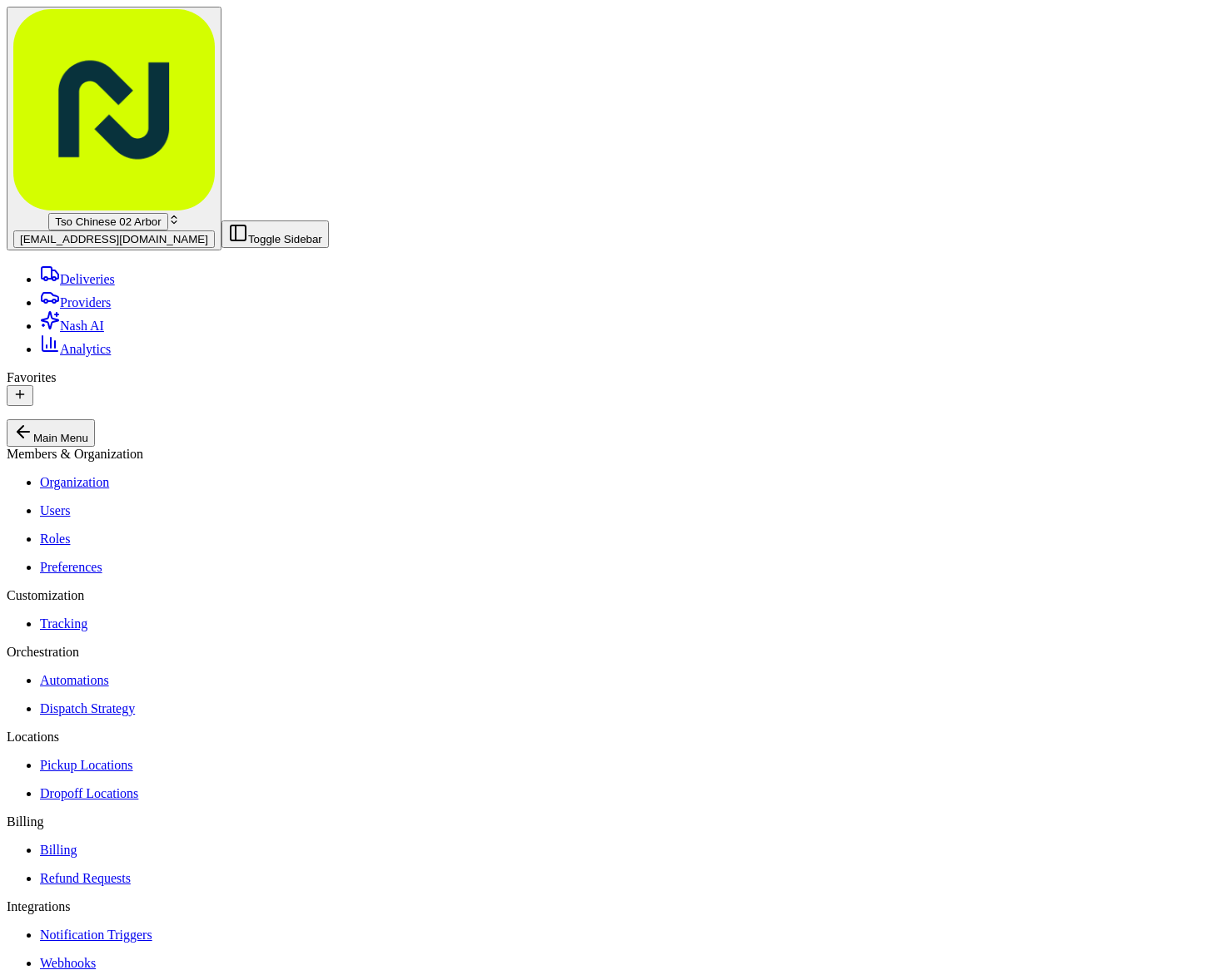
type textarea "Drivers must deliver food directly to the customer (unless instructed otherwise…"
paste input "4BZO2GA"
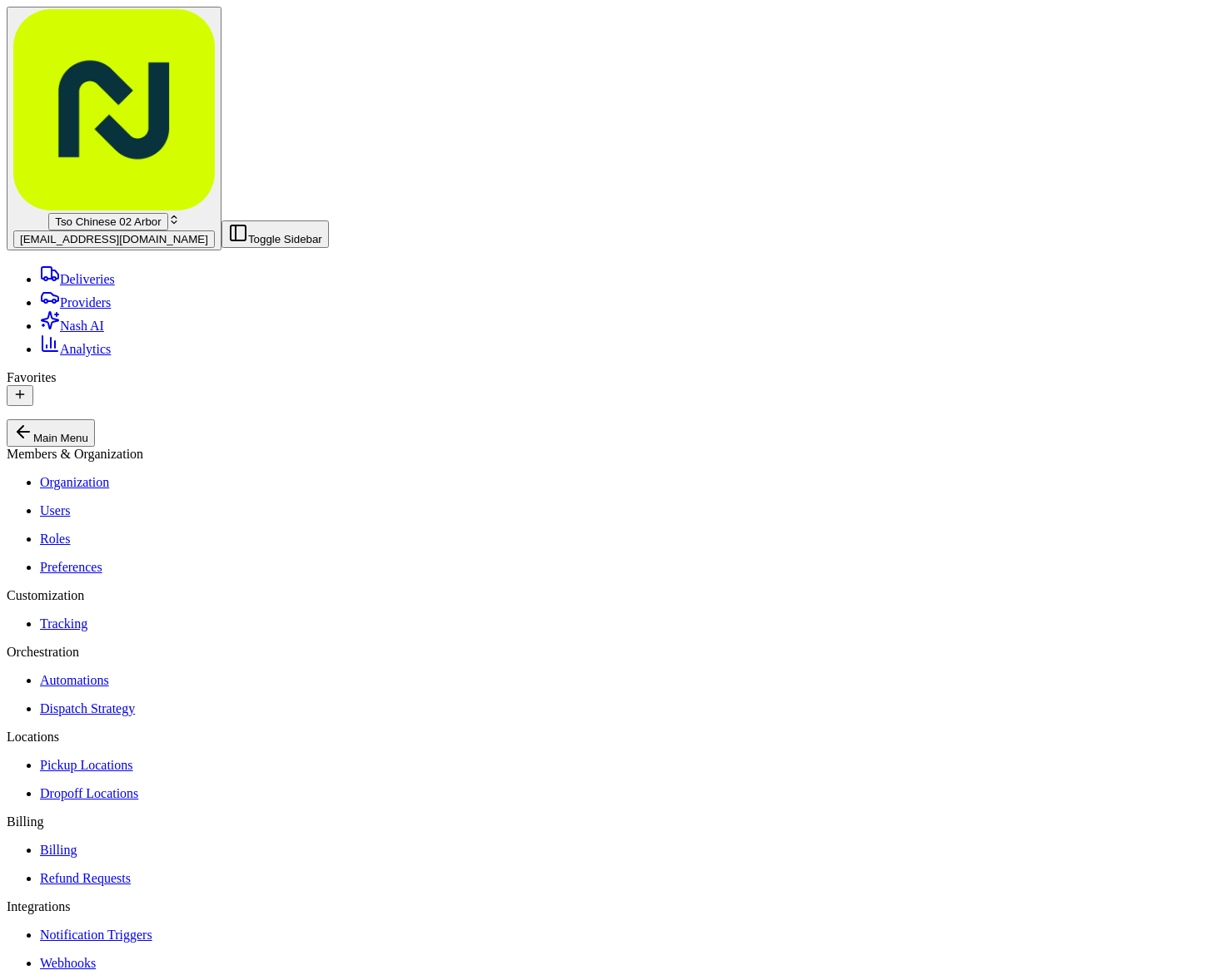
type input "4BZO2GA"
type input "44.27"
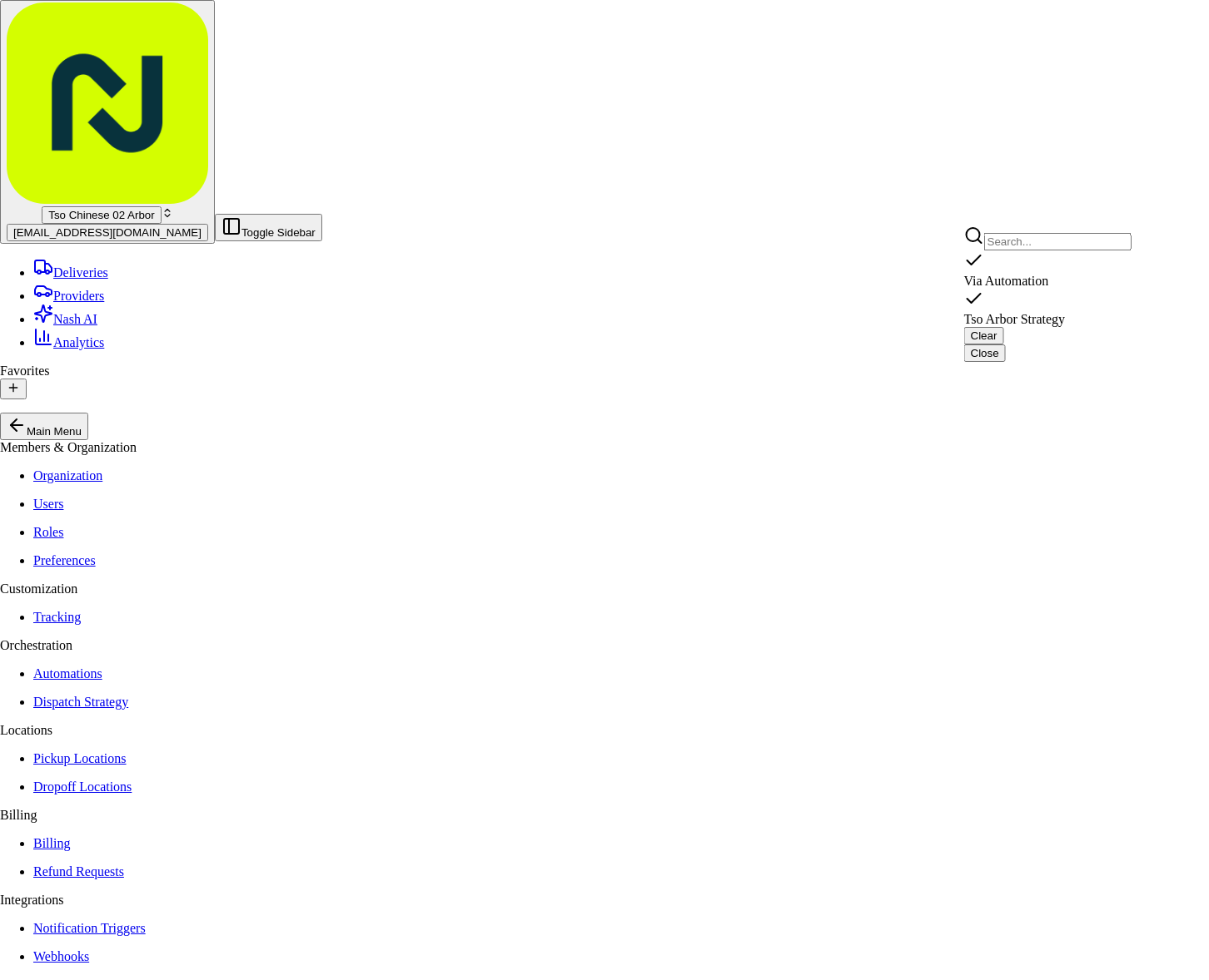
click at [1007, 312] on span "Tso Arbor Strategy" at bounding box center [1015, 319] width 102 height 14
click at [1013, 368] on html "Tso Chinese 02 Arbor [EMAIL_ADDRESS][DOMAIN_NAME] Toggle Sidebar Deliveries Pro…" at bounding box center [604, 950] width 1209 height 1899
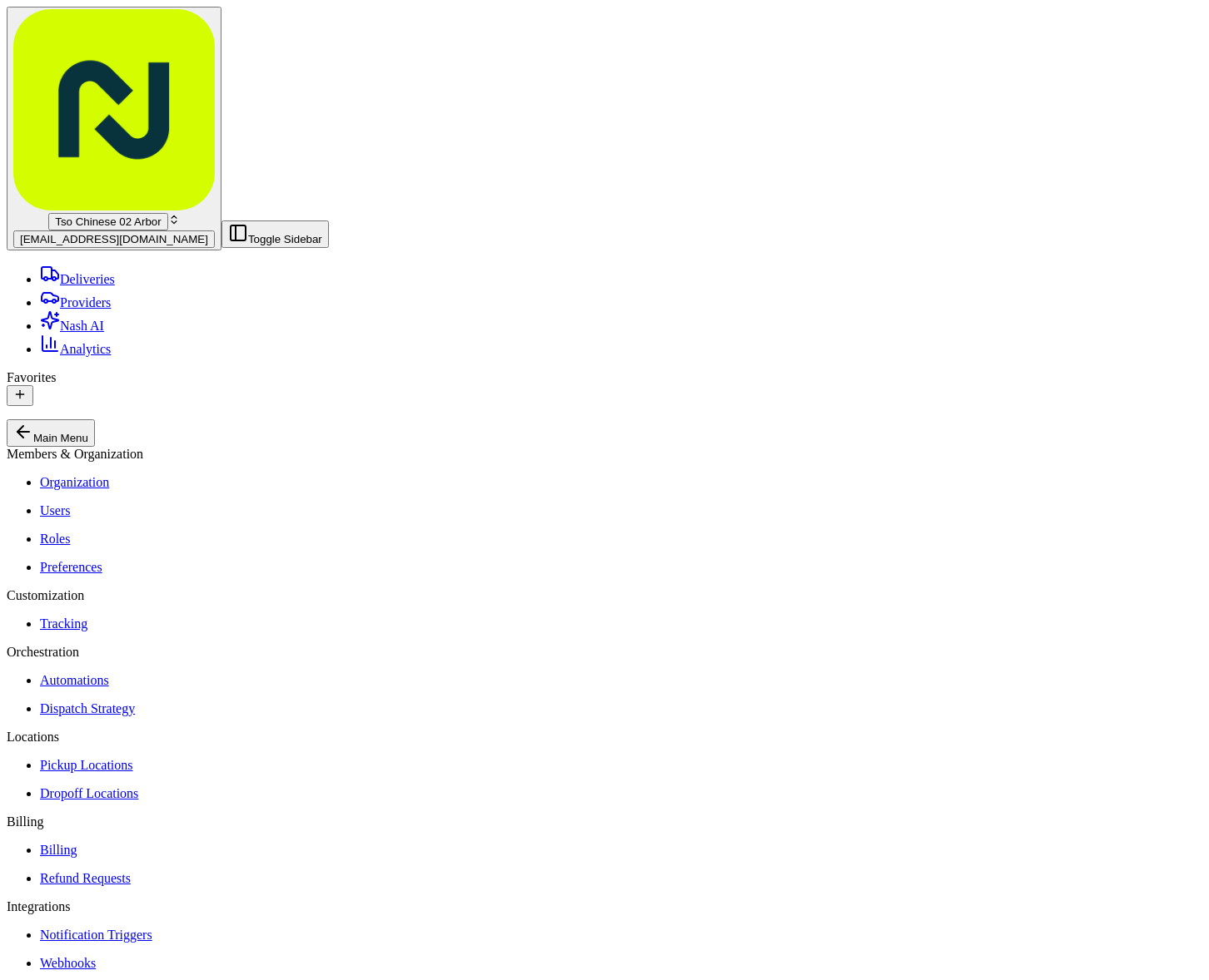
type input "2"
